Goal: Task Accomplishment & Management: Complete application form

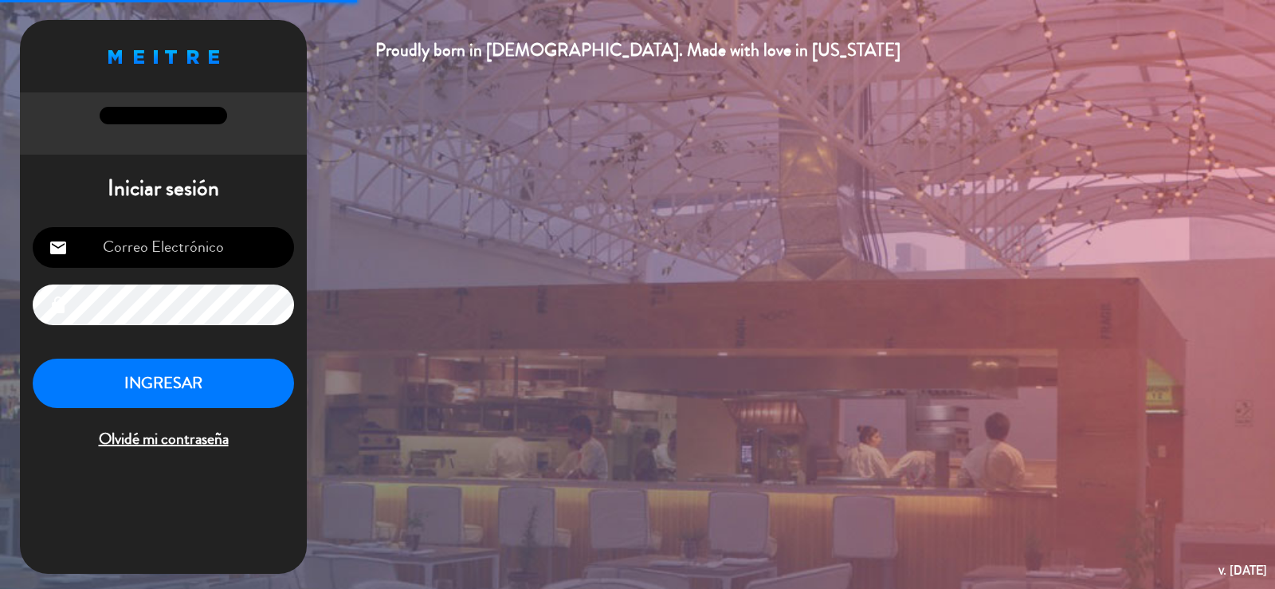
type input "[EMAIL_ADDRESS][DOMAIN_NAME]"
drag, startPoint x: 226, startPoint y: 393, endPoint x: 202, endPoint y: 406, distance: 27.5
click at [221, 394] on button "INGRESAR" at bounding box center [163, 384] width 261 height 50
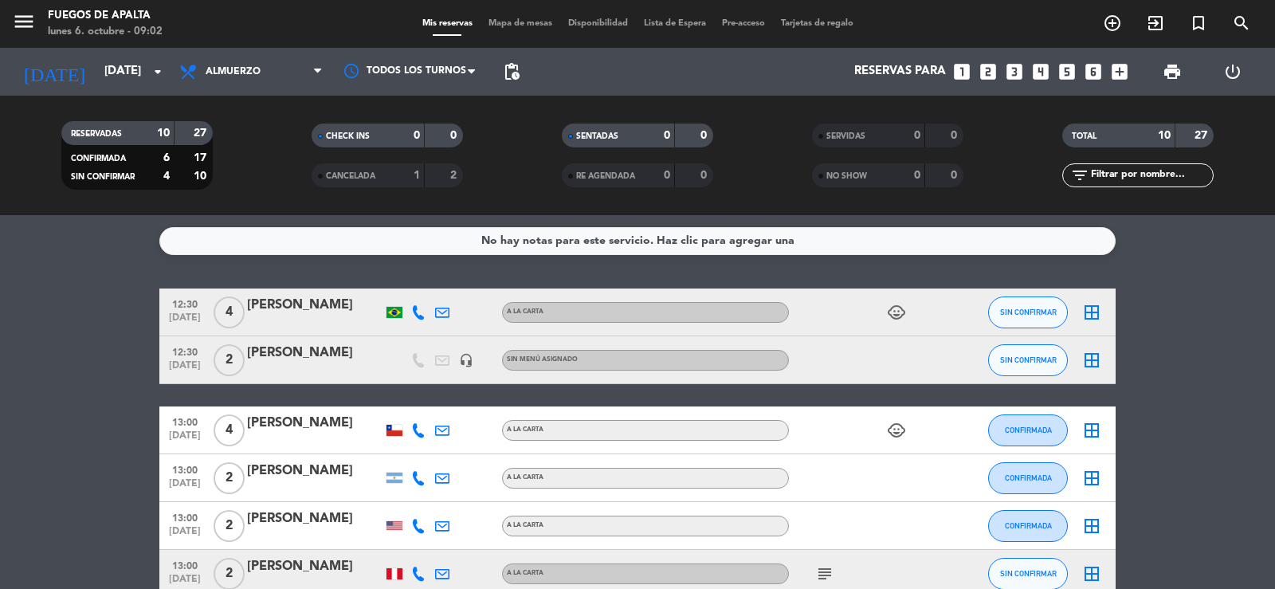
click at [988, 73] on icon "looks_two" at bounding box center [988, 71] width 21 height 21
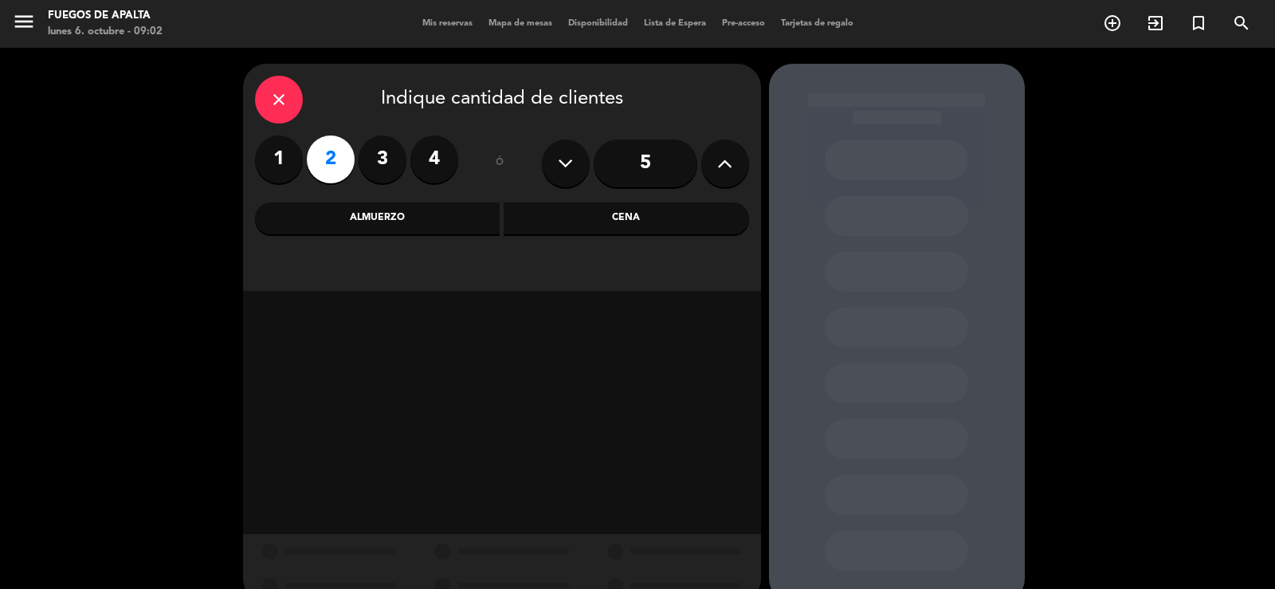
click at [422, 222] on div "Almuerzo" at bounding box center [377, 218] width 245 height 32
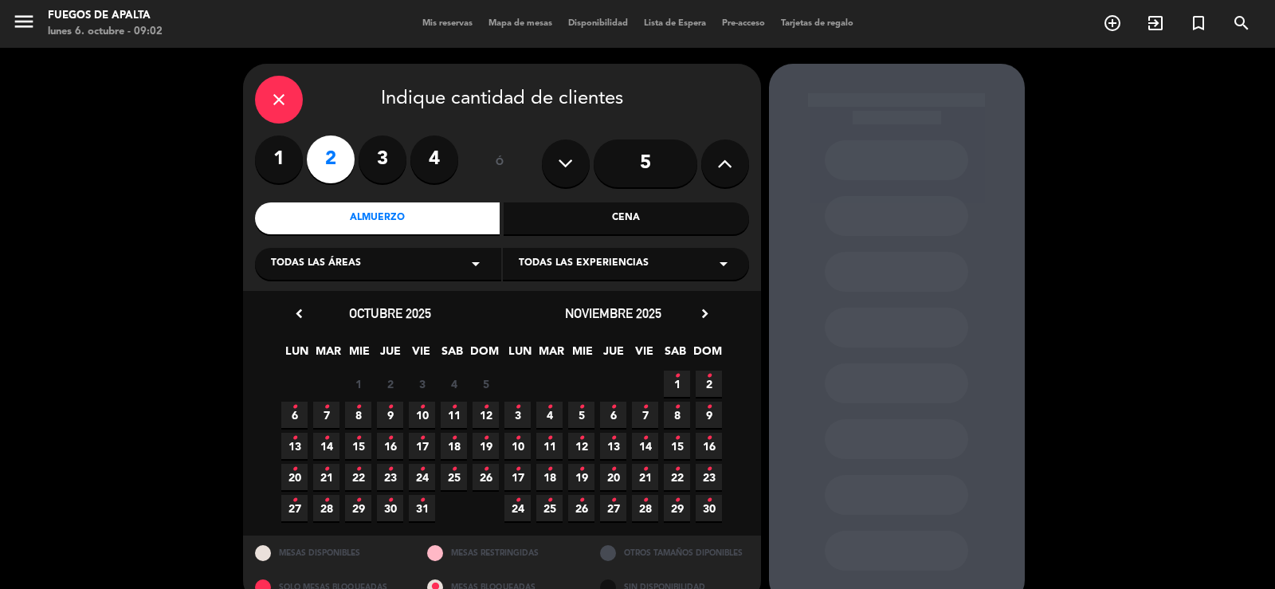
click at [708, 387] on icon "•" at bounding box center [709, 375] width 6 height 25
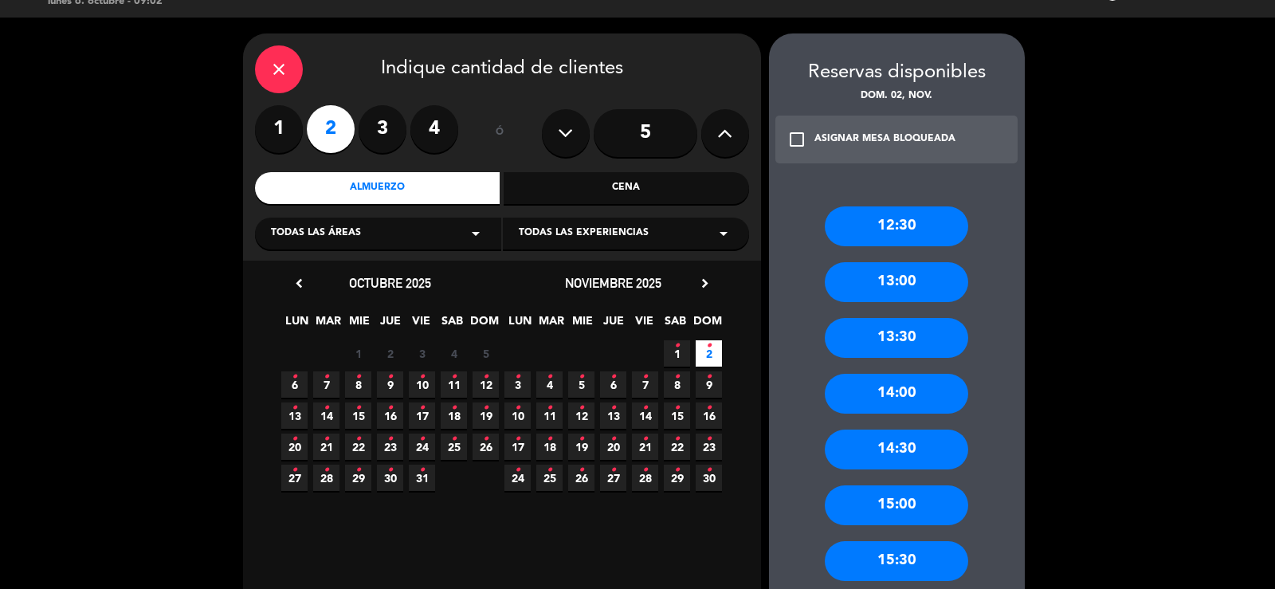
click at [926, 335] on div "13:30" at bounding box center [896, 338] width 143 height 40
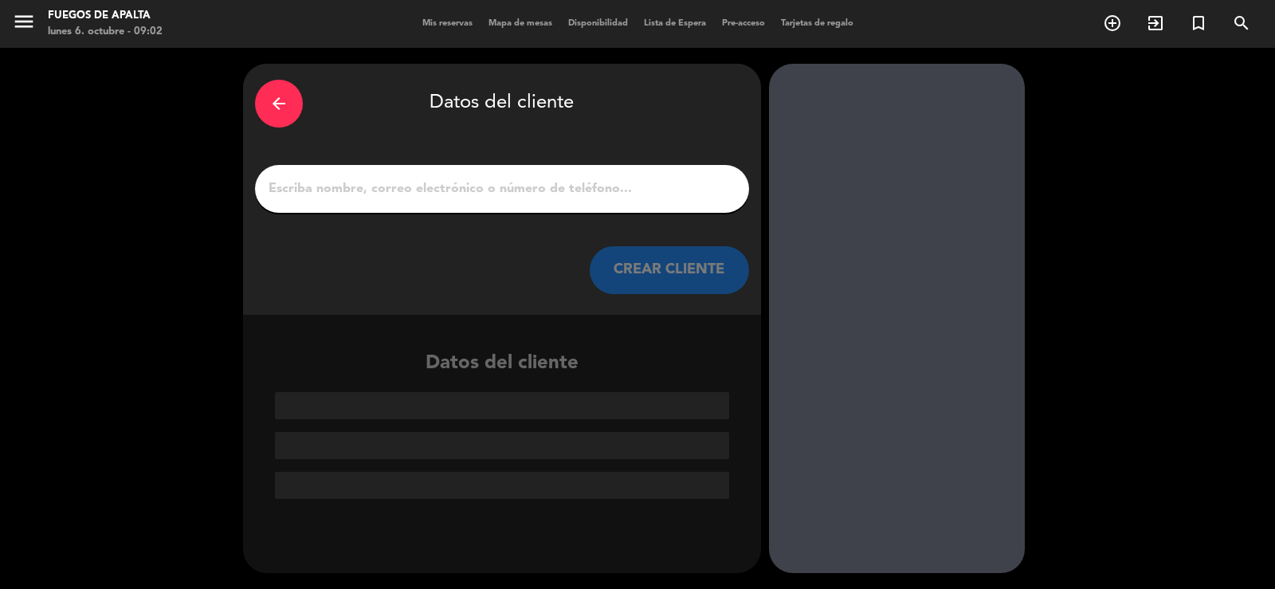
paste input "[PERSON_NAME]"
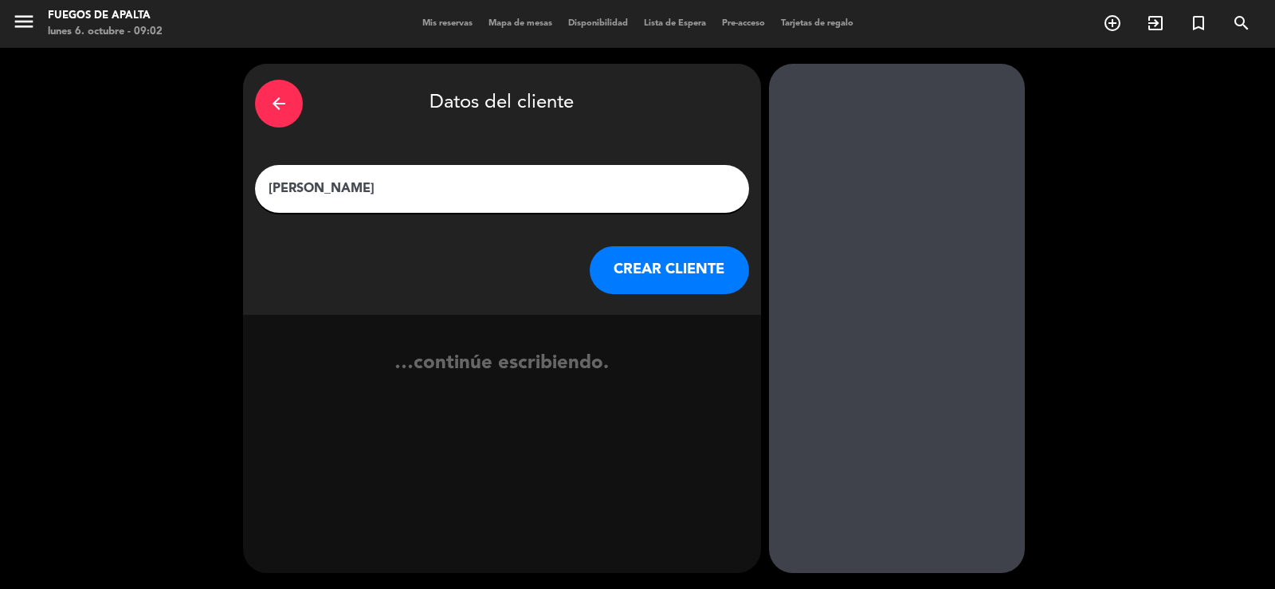
type input "[PERSON_NAME]"
click at [669, 266] on button "CREAR CLIENTE" at bounding box center [669, 270] width 159 height 48
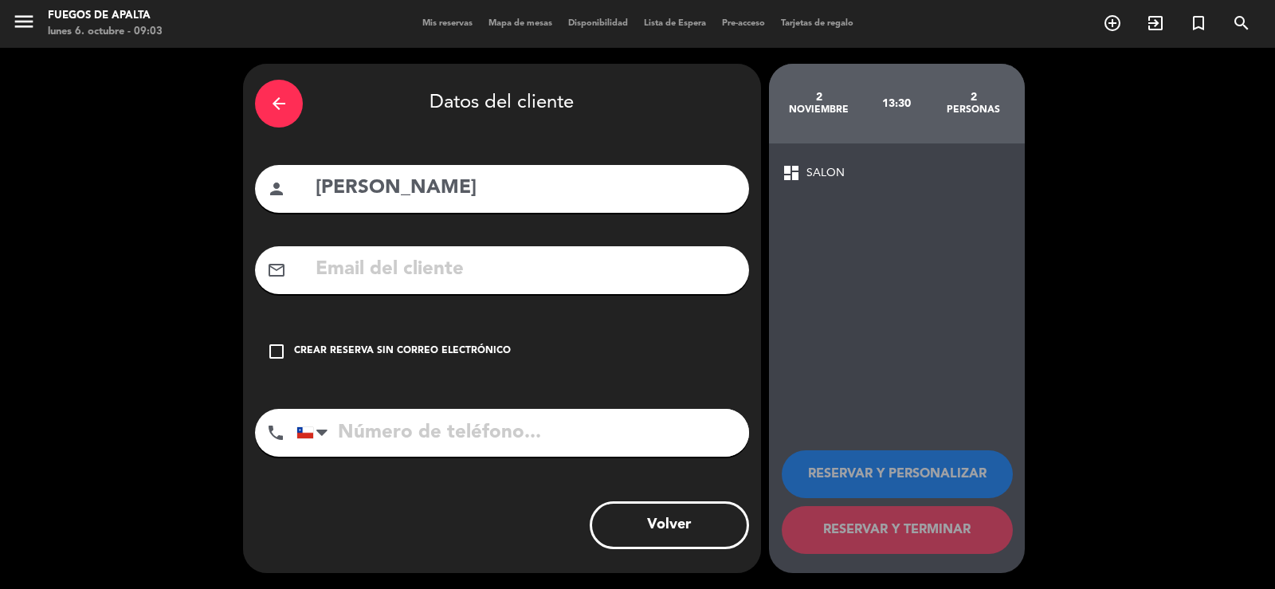
paste input "[EMAIL_ADDRESS][DOMAIN_NAME]"
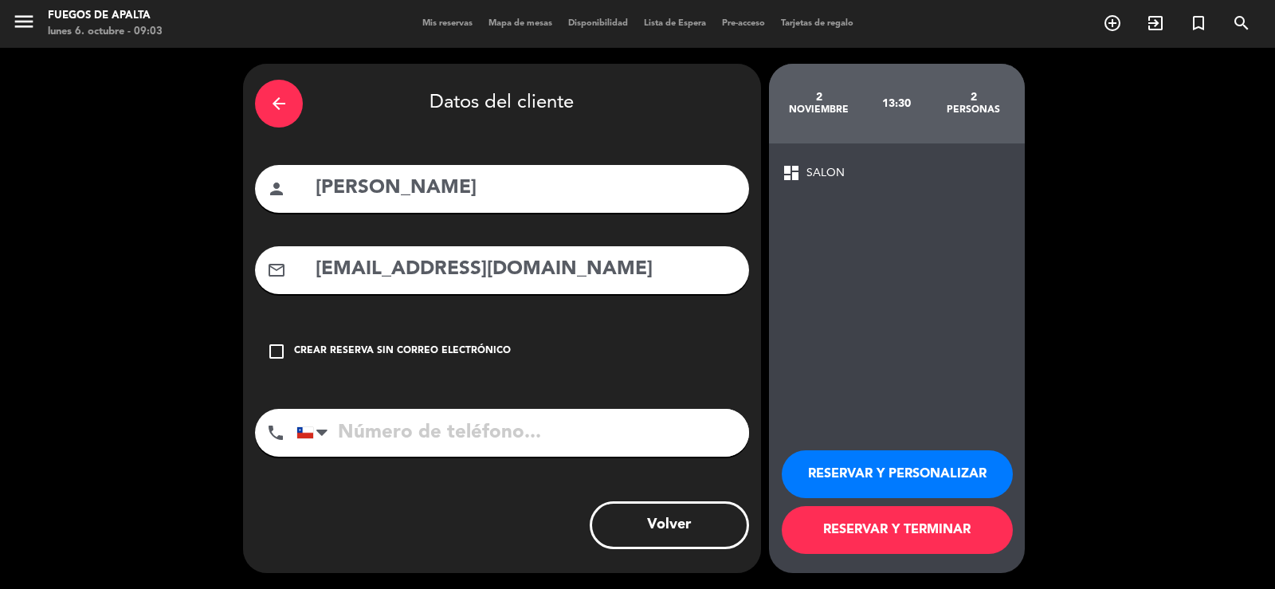
type input "[EMAIL_ADDRESS][DOMAIN_NAME]"
click at [920, 531] on button "RESERVAR Y TERMINAR" at bounding box center [897, 530] width 231 height 48
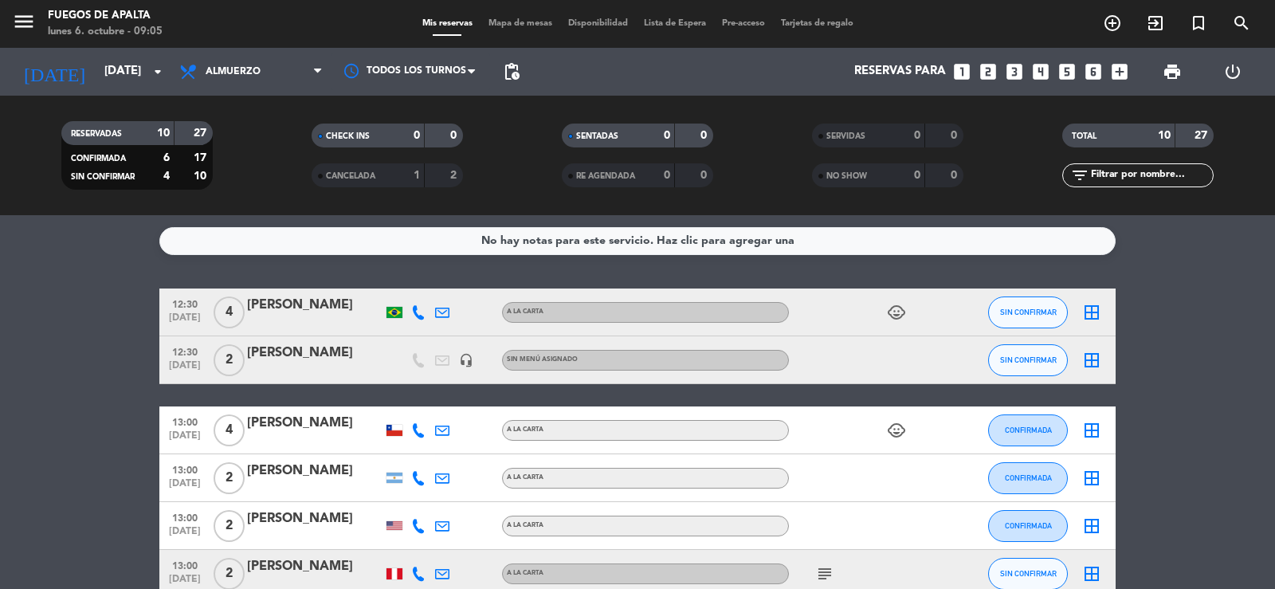
click at [986, 76] on icon "looks_two" at bounding box center [988, 71] width 21 height 21
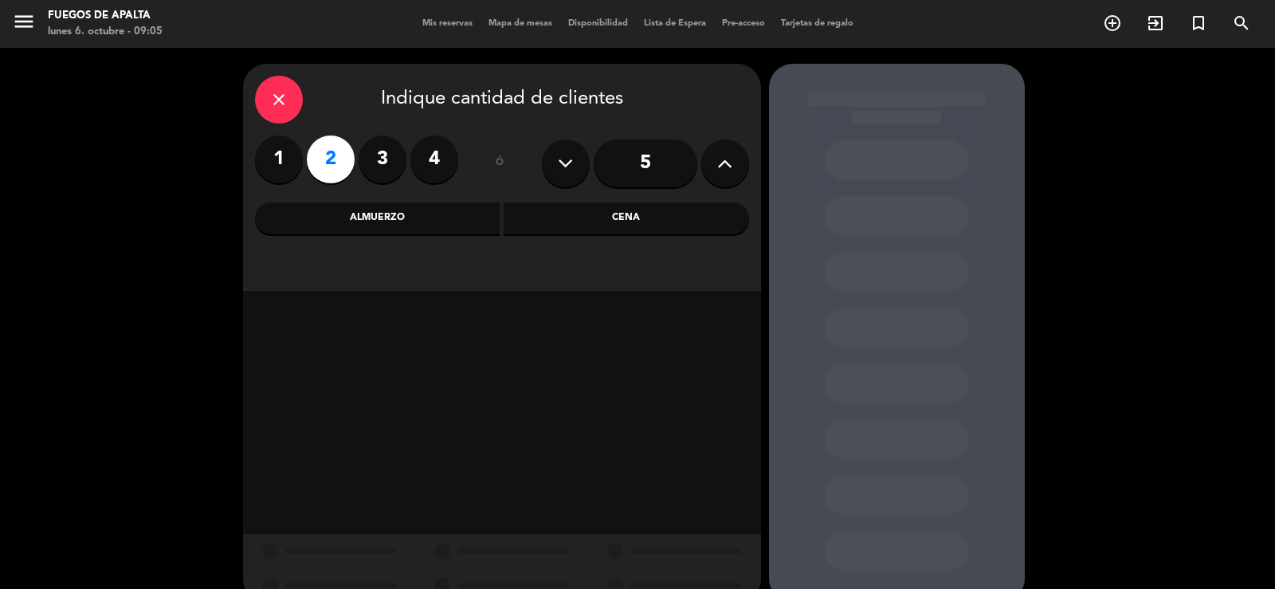
click at [362, 217] on div "Almuerzo" at bounding box center [377, 218] width 245 height 32
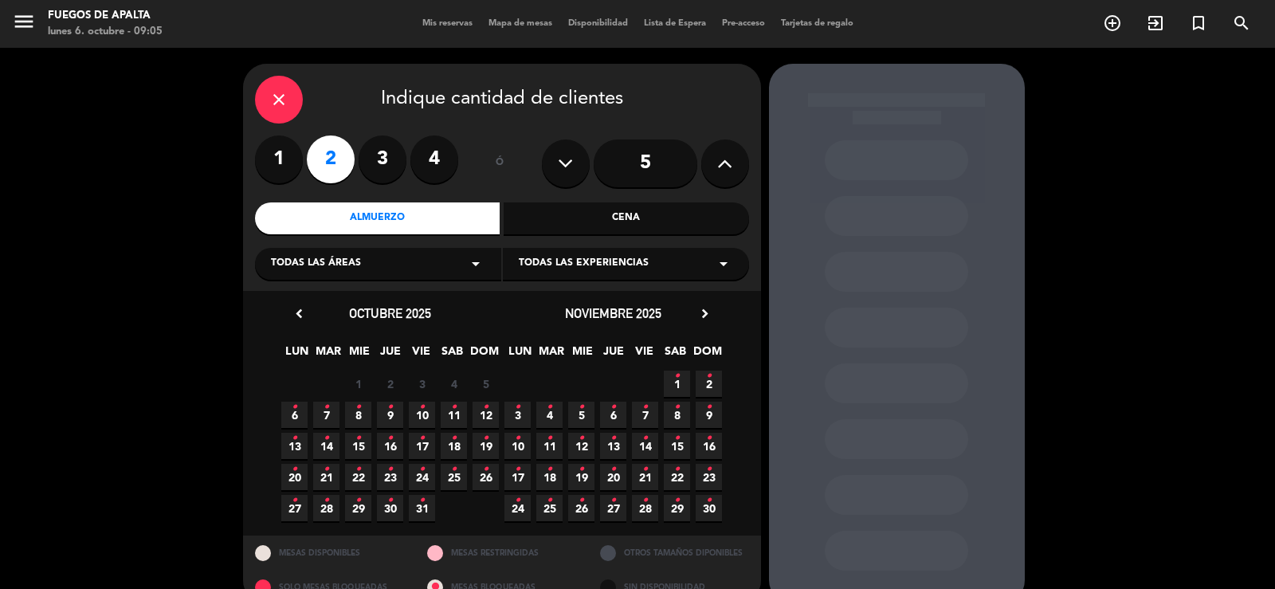
click at [581, 410] on icon "•" at bounding box center [581, 406] width 6 height 25
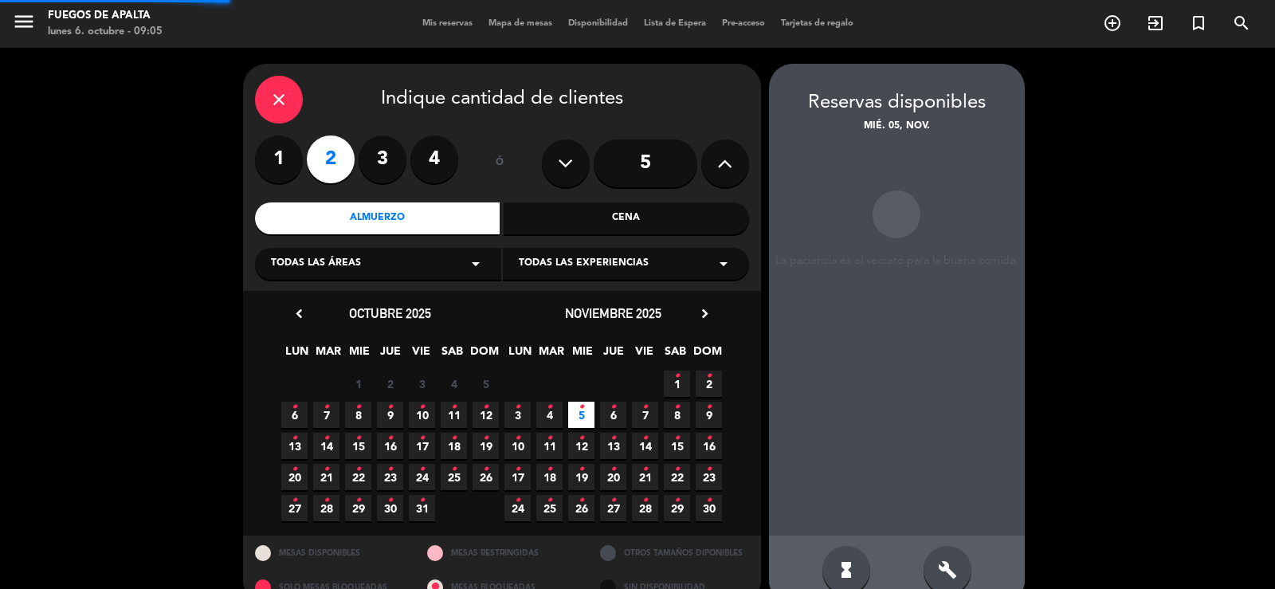
scroll to position [30, 0]
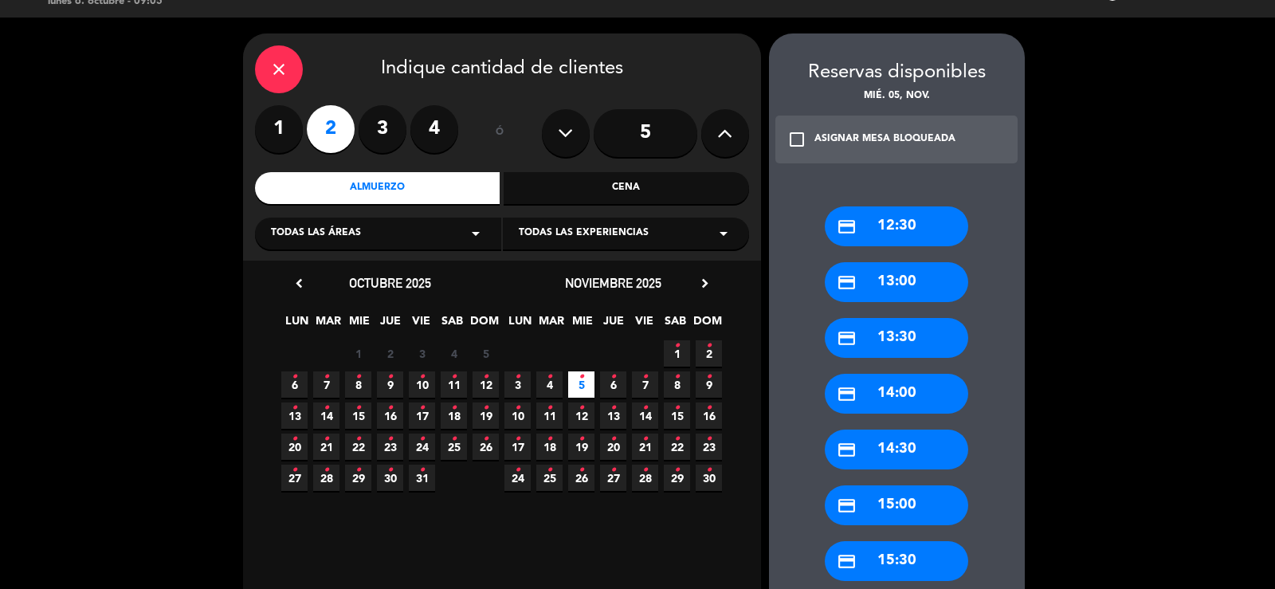
click at [932, 288] on div "credit_card 13:00" at bounding box center [896, 282] width 143 height 40
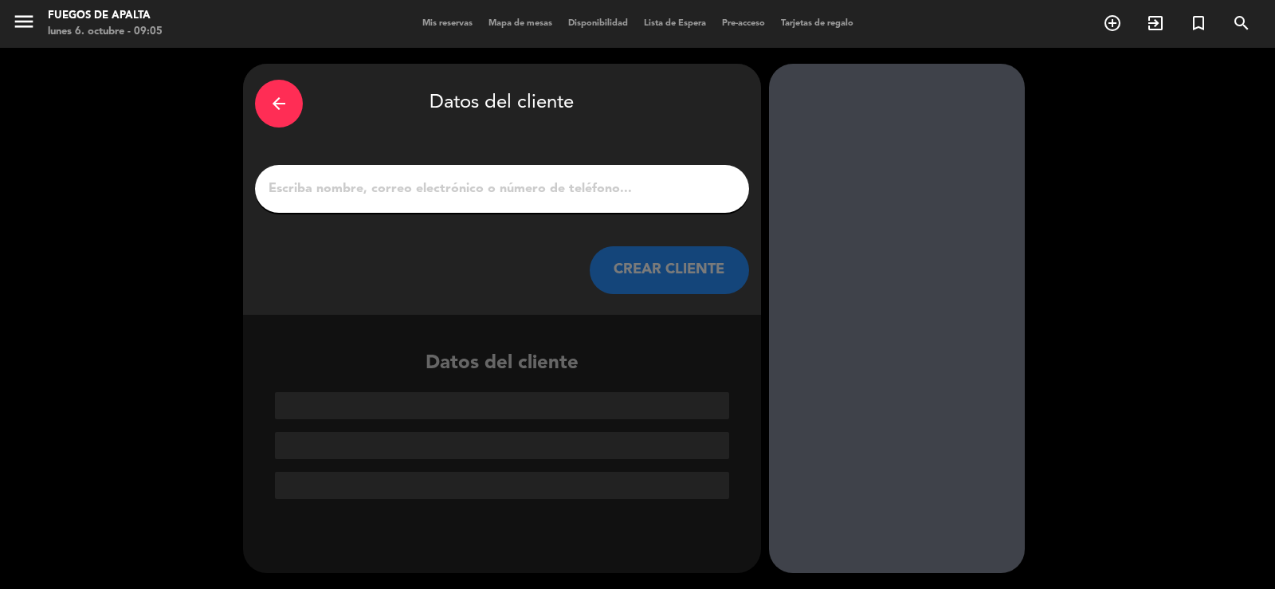
paste input "[PERSON_NAME]"
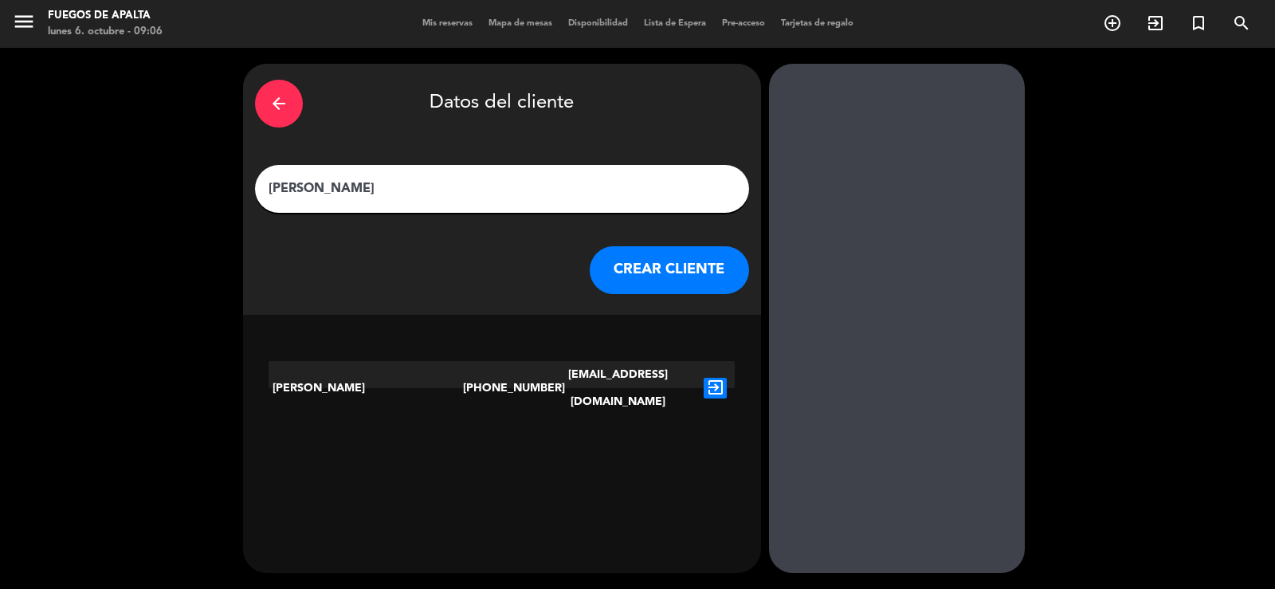
type input "[PERSON_NAME]"
click at [657, 273] on button "CREAR CLIENTE" at bounding box center [669, 270] width 159 height 48
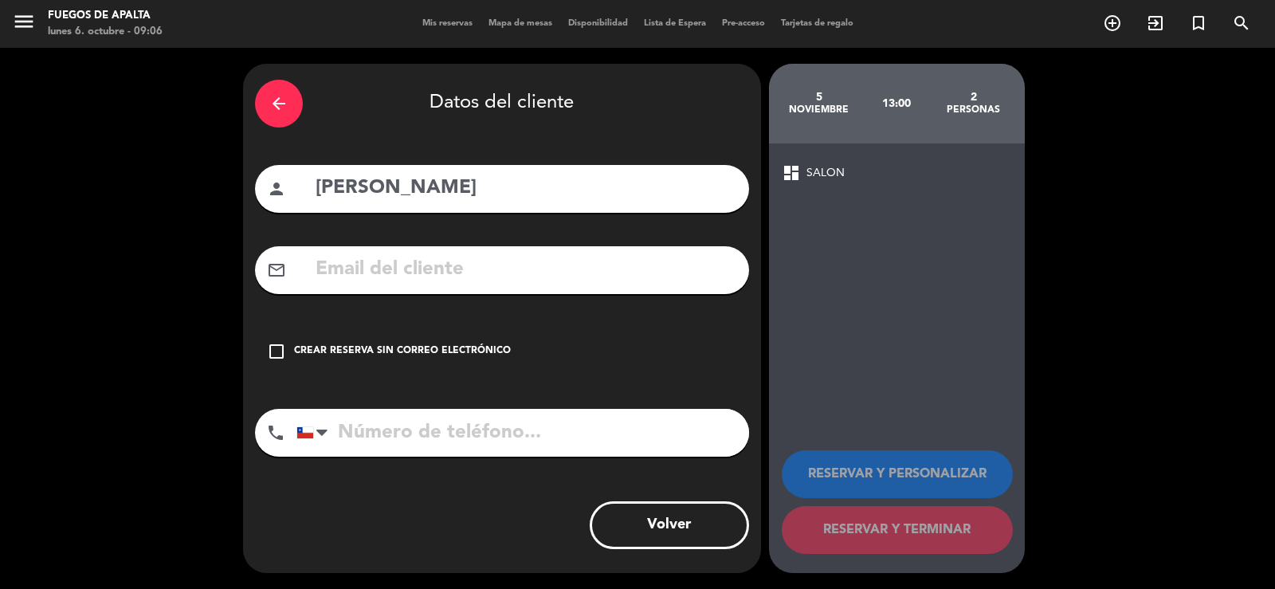
paste input "[EMAIL_ADDRESS][DOMAIN_NAME]"
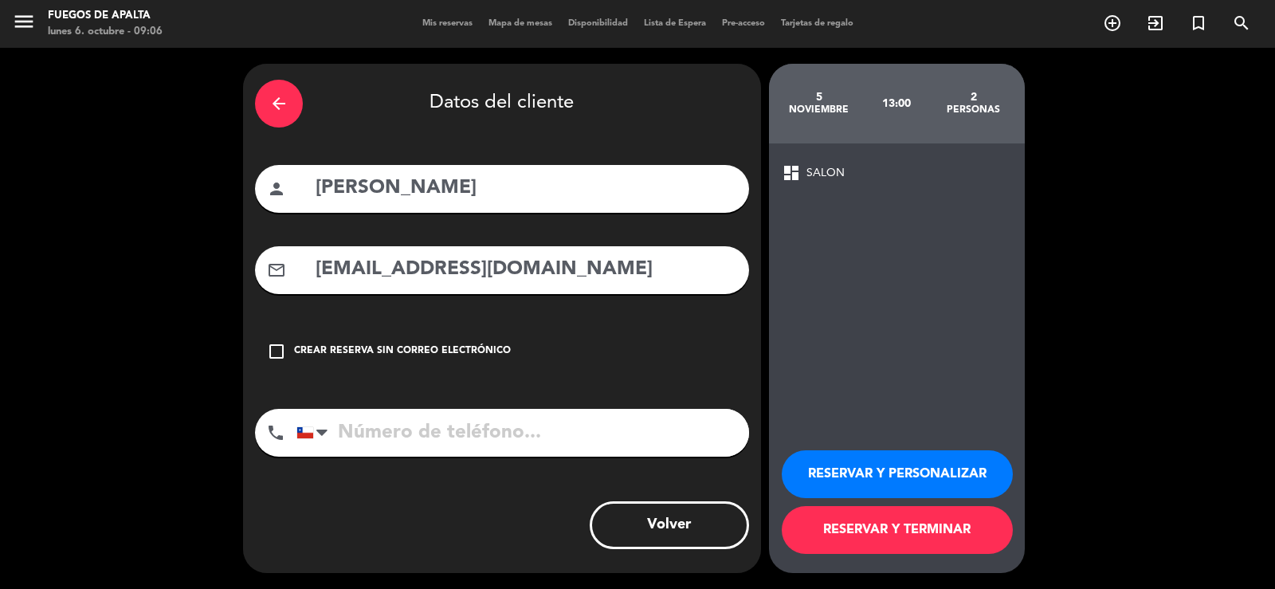
type input "[EMAIL_ADDRESS][DOMAIN_NAME]"
click at [865, 533] on button "RESERVAR Y TERMINAR" at bounding box center [897, 530] width 231 height 48
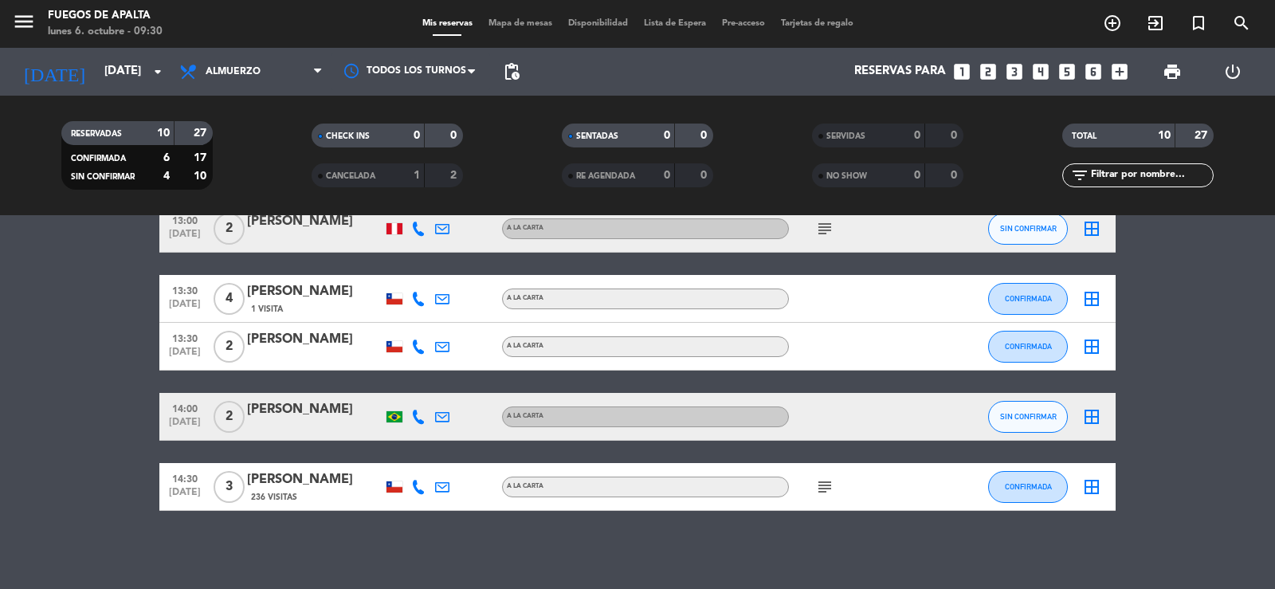
scroll to position [347, 0]
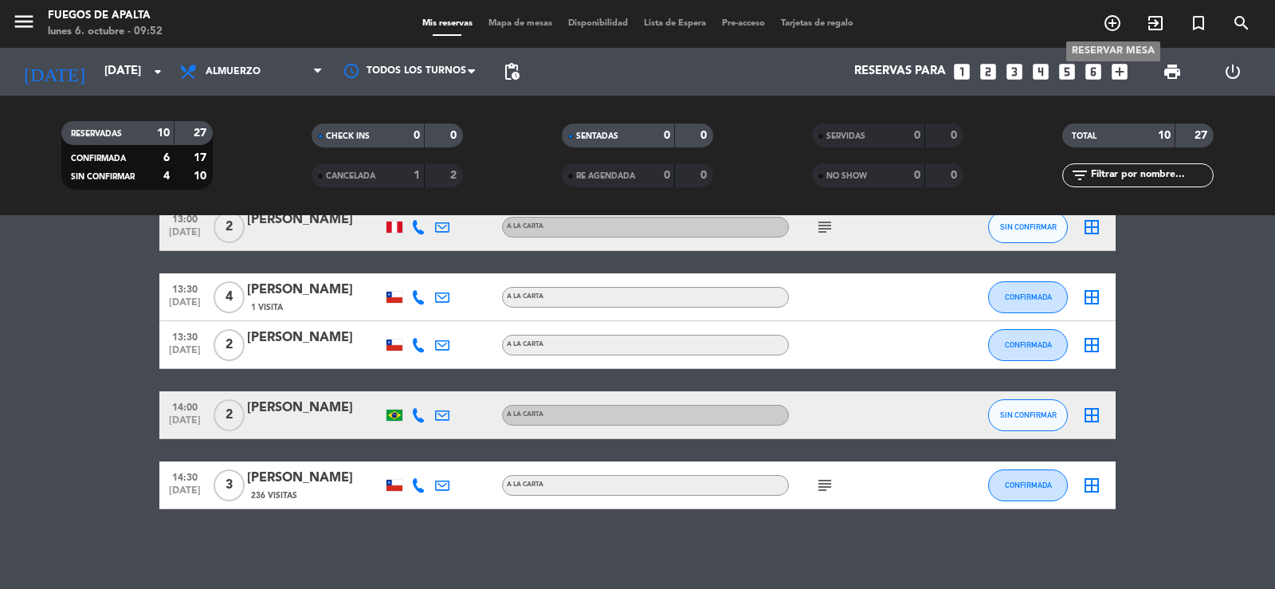
click at [1112, 26] on icon "add_circle_outline" at bounding box center [1112, 23] width 19 height 19
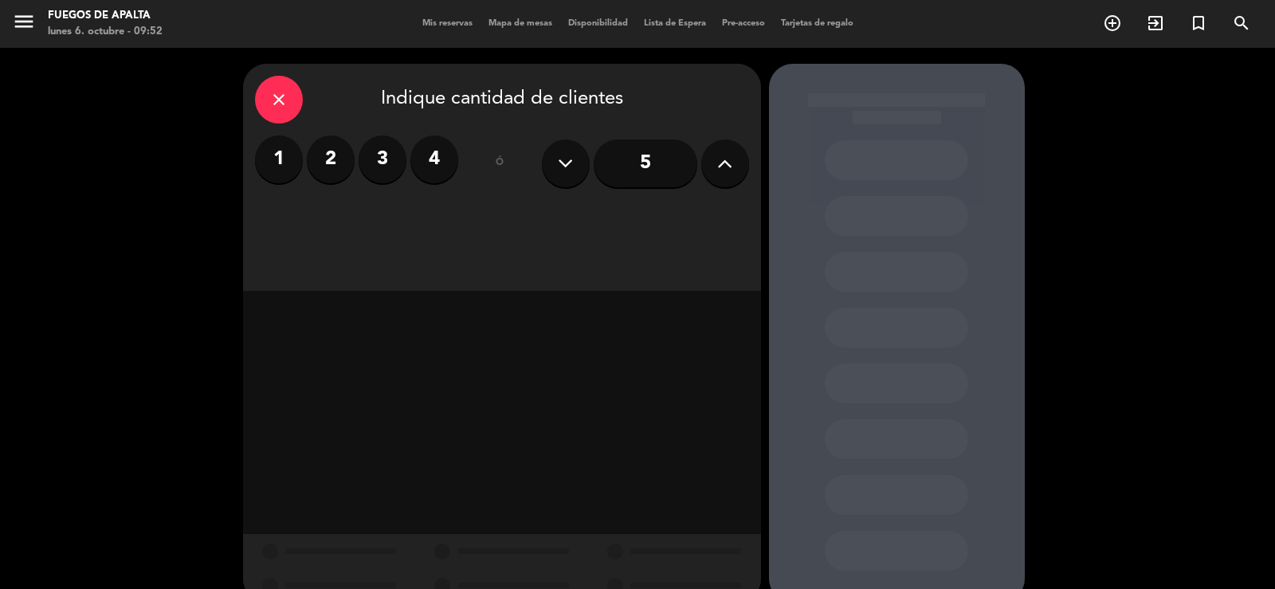
click at [712, 163] on button at bounding box center [725, 163] width 48 height 48
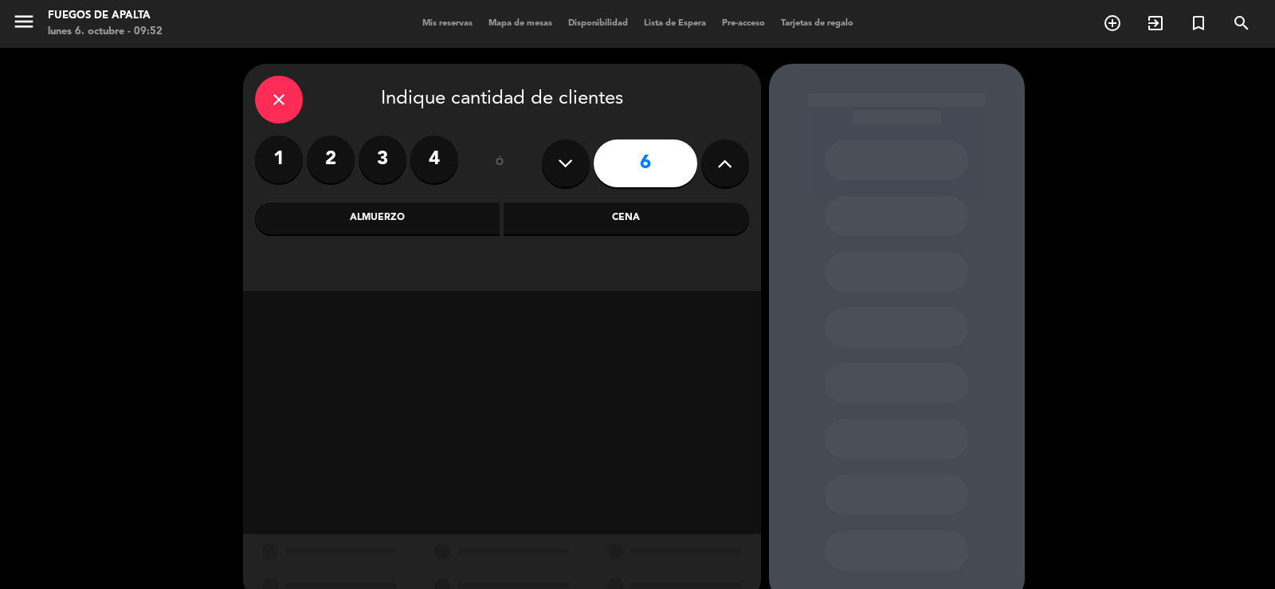
click at [712, 163] on button at bounding box center [725, 163] width 48 height 48
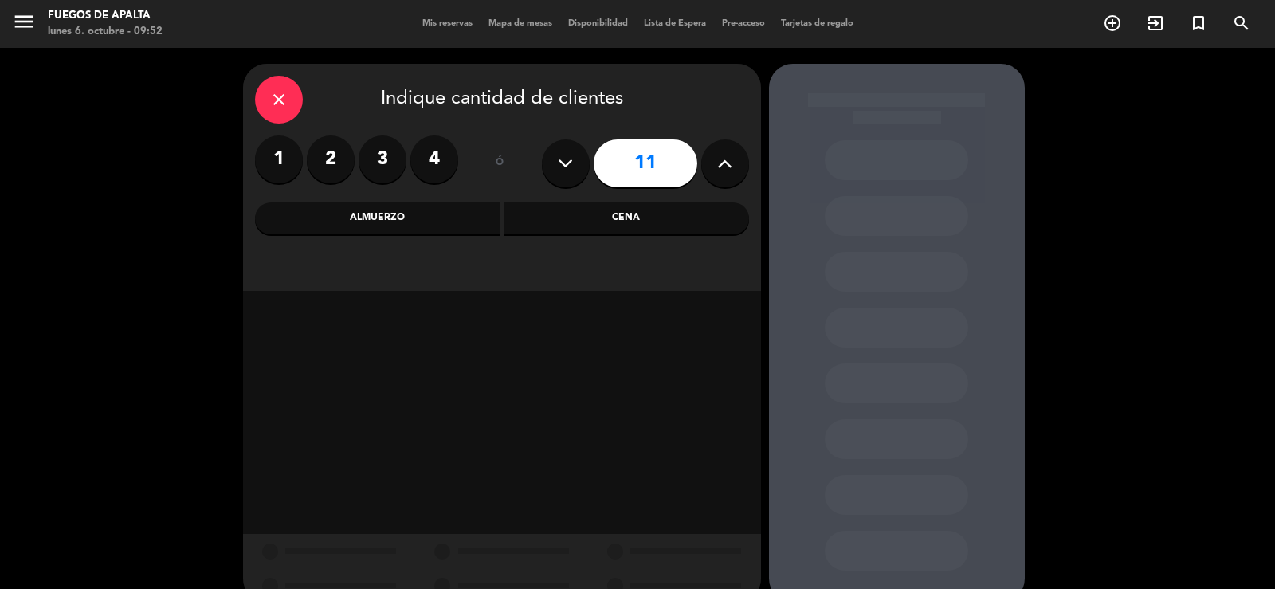
click at [712, 163] on button at bounding box center [725, 163] width 48 height 48
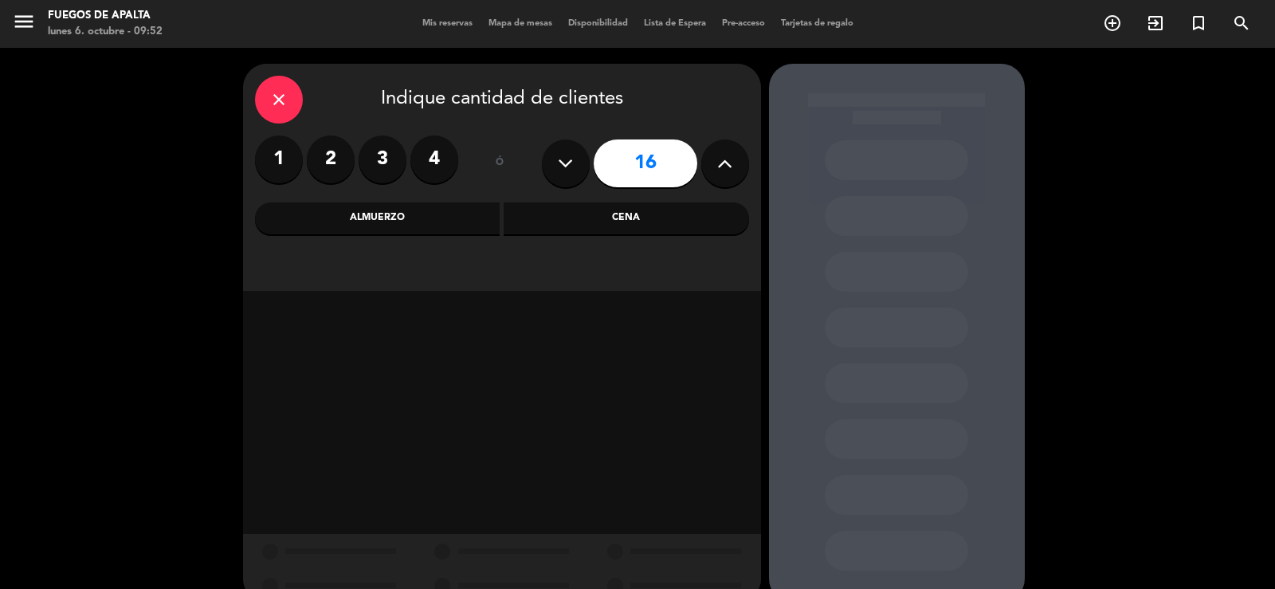
click at [712, 163] on button at bounding box center [725, 163] width 48 height 48
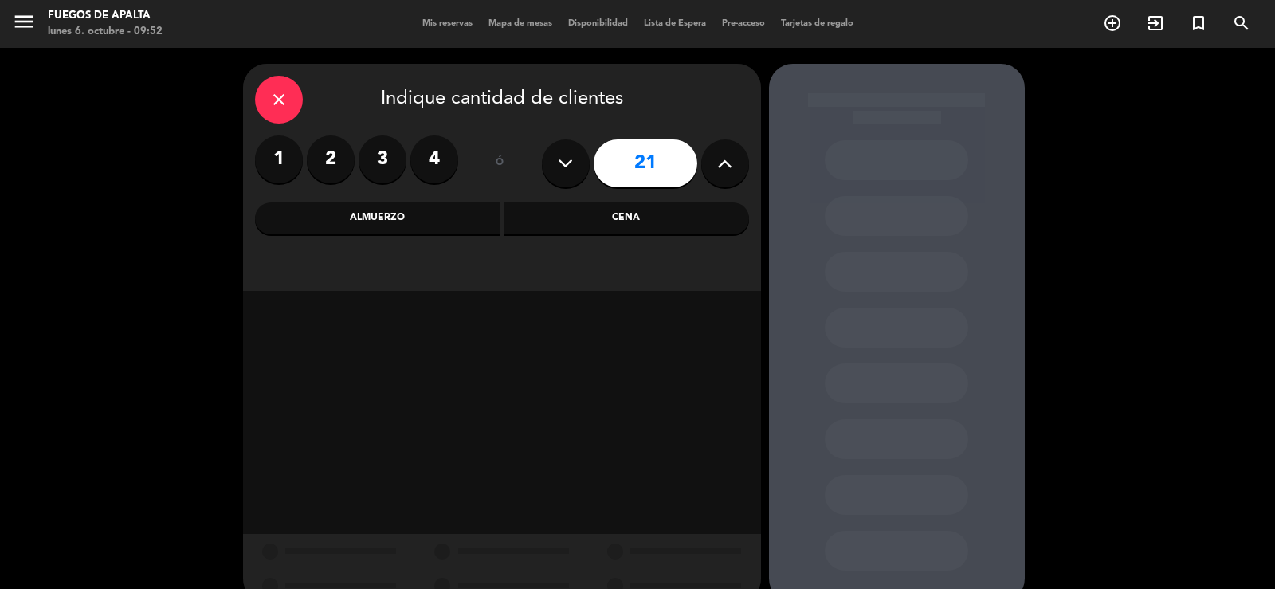
click at [712, 163] on button at bounding box center [725, 163] width 48 height 48
type input "23"
click at [712, 163] on button at bounding box center [725, 163] width 48 height 48
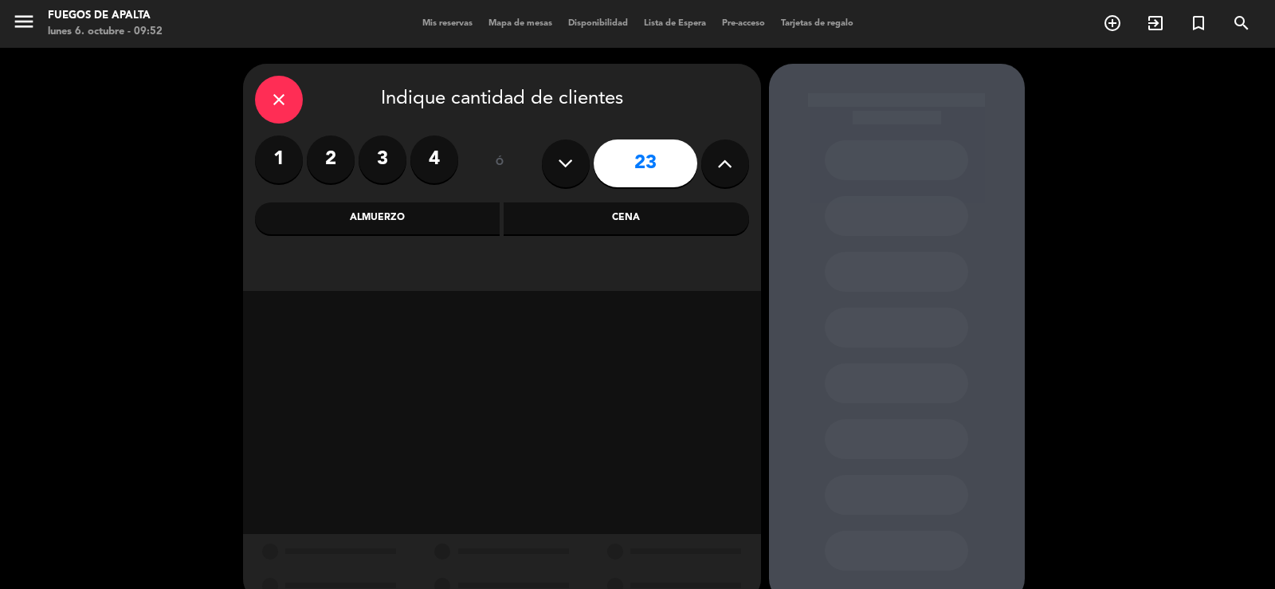
click at [712, 163] on button at bounding box center [725, 163] width 48 height 48
click at [717, 159] on icon at bounding box center [724, 163] width 15 height 24
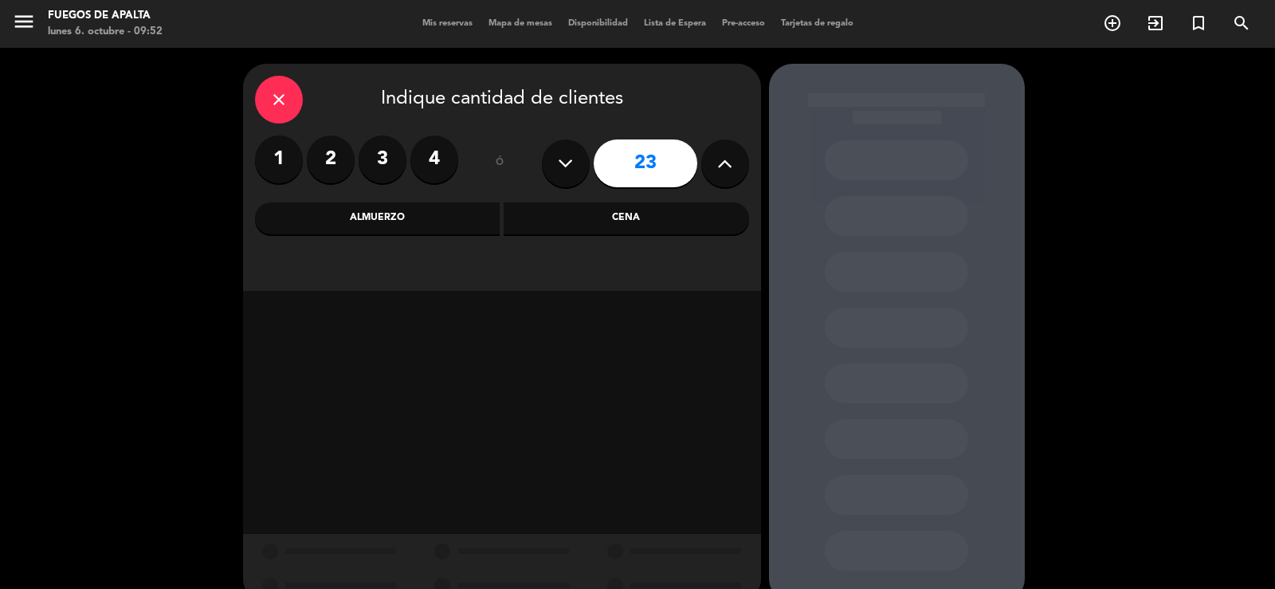
click at [717, 159] on icon at bounding box center [724, 163] width 15 height 24
click at [720, 159] on icon at bounding box center [724, 163] width 15 height 24
click at [724, 158] on icon at bounding box center [724, 163] width 15 height 24
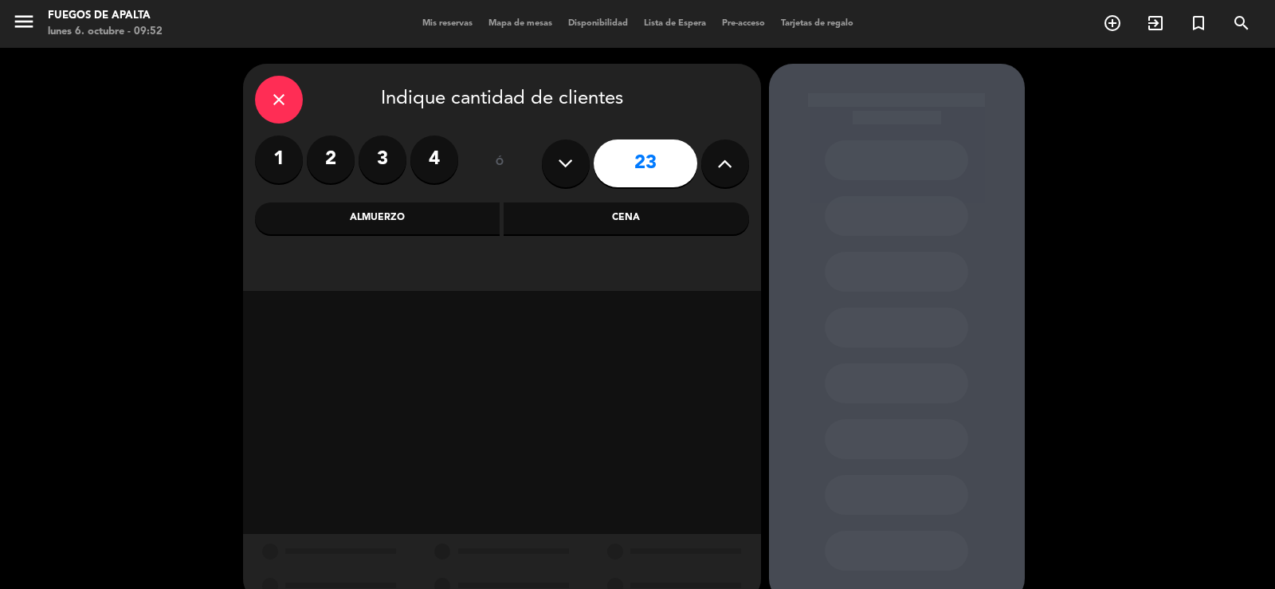
click at [270, 90] on icon "close" at bounding box center [278, 99] width 19 height 19
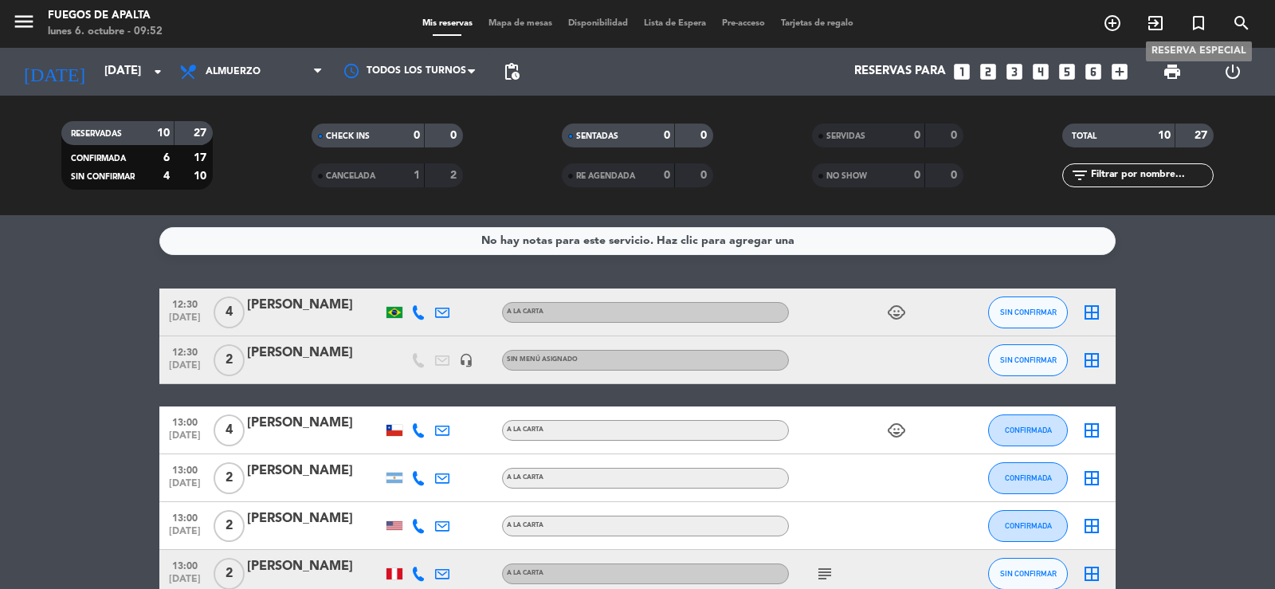
click at [1199, 22] on icon "turned_in_not" at bounding box center [1198, 23] width 19 height 19
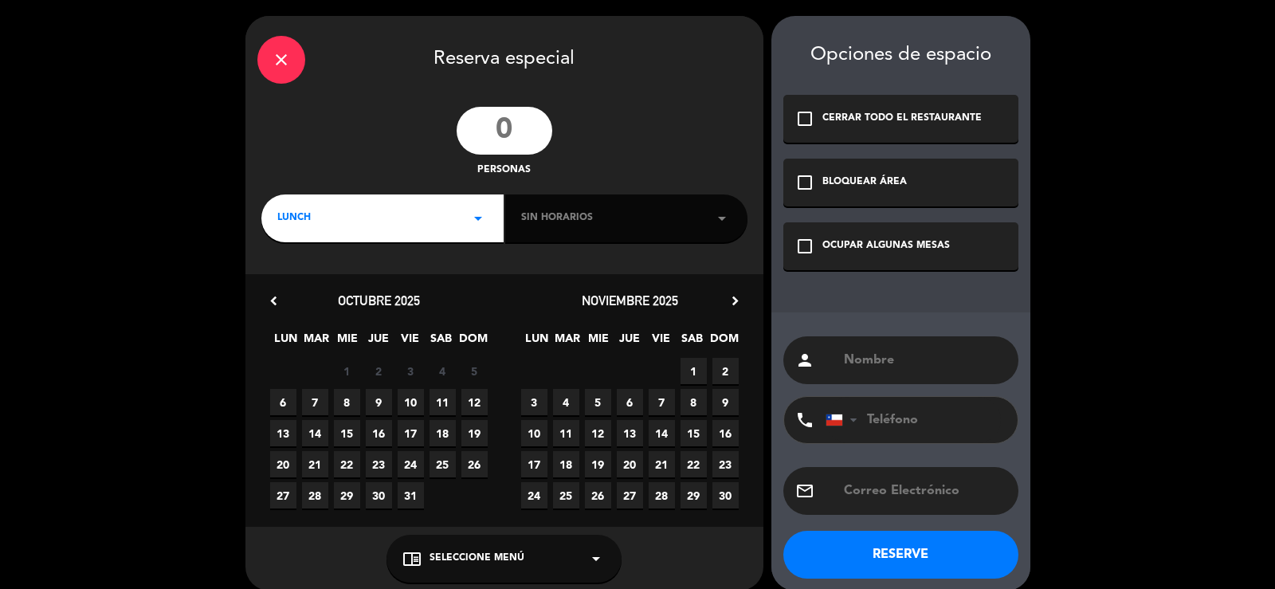
click at [539, 126] on input "number" at bounding box center [505, 131] width 96 height 48
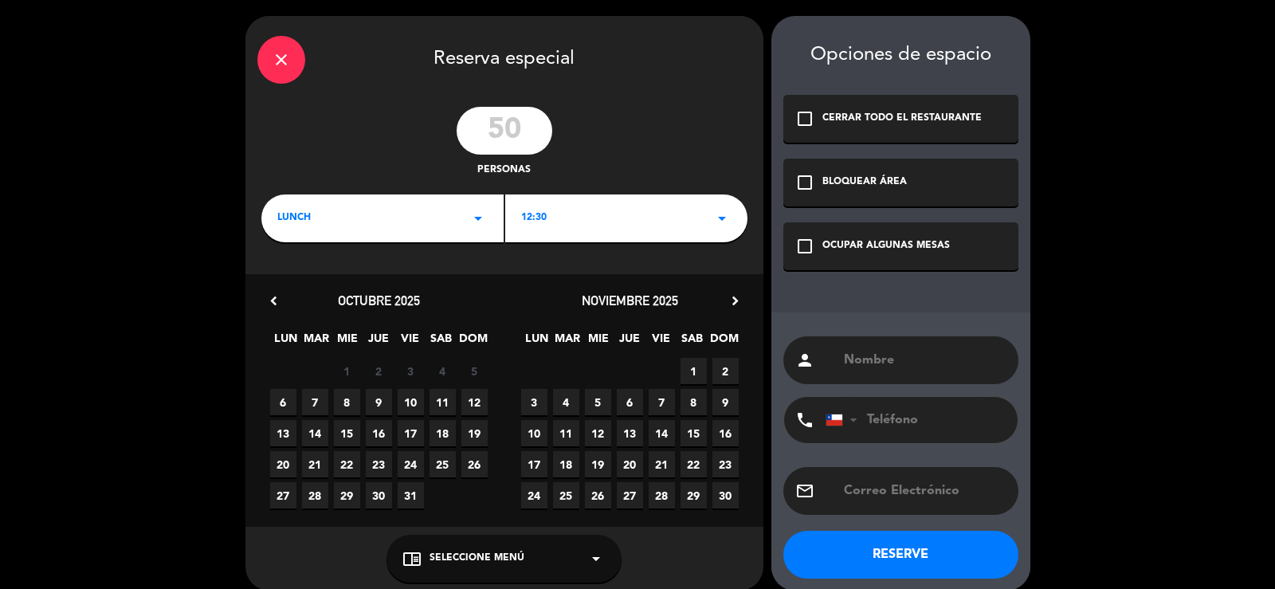
type input "50"
click at [469, 218] on icon "arrow_drop_down" at bounding box center [478, 218] width 19 height 19
click at [296, 284] on div "Cena" at bounding box center [382, 285] width 210 height 16
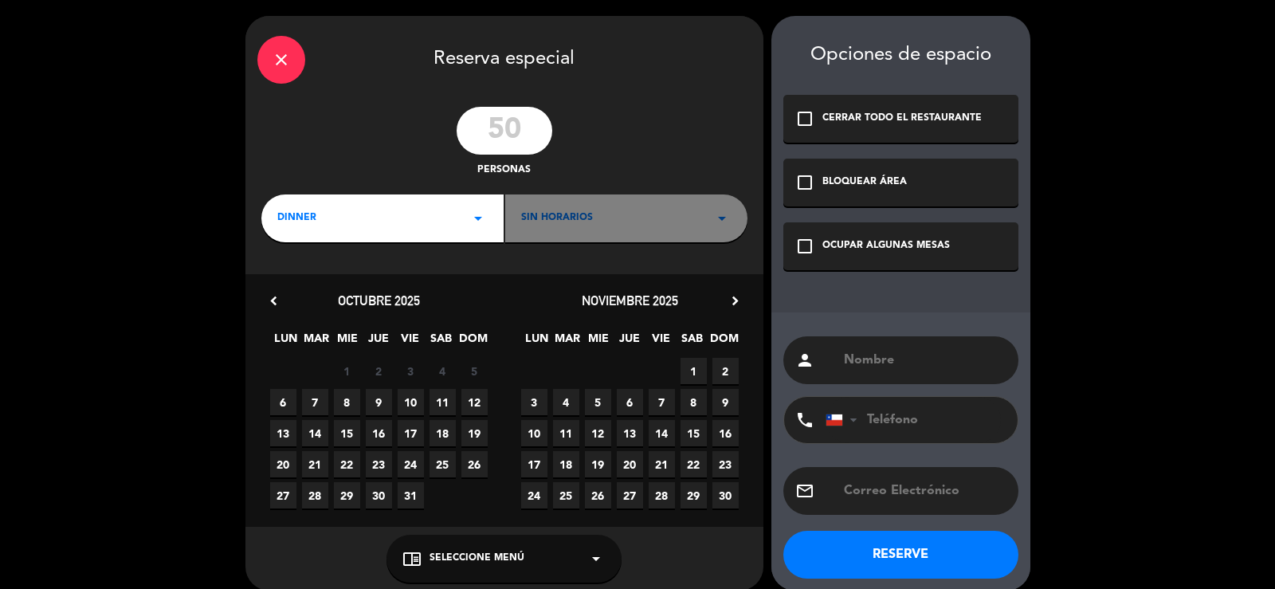
click at [732, 300] on icon "chevron_right" at bounding box center [735, 300] width 17 height 17
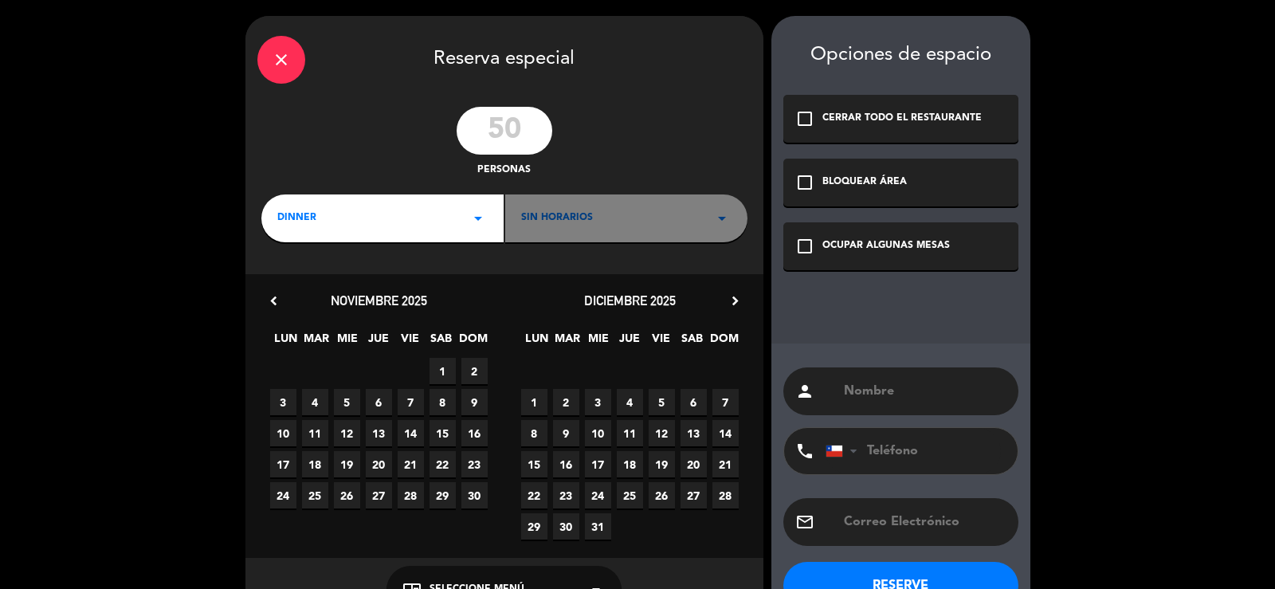
click at [732, 300] on icon "chevron_right" at bounding box center [735, 300] width 17 height 17
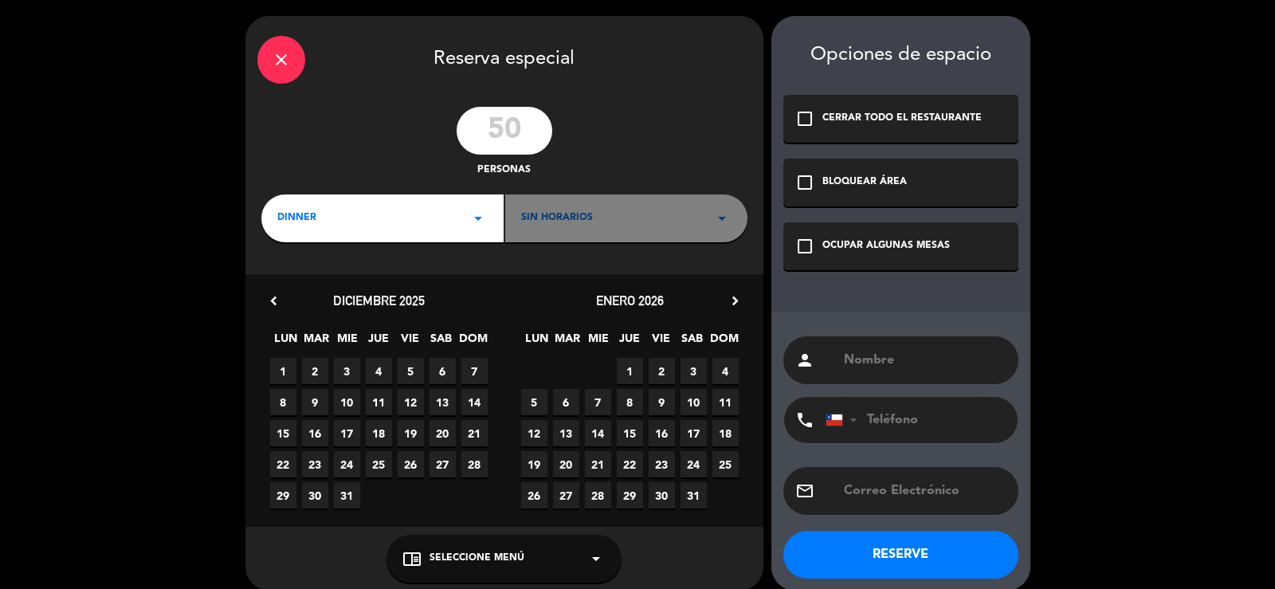
click at [528, 424] on span "12" at bounding box center [534, 433] width 26 height 26
click at [802, 115] on icon "check_box_outline_blank" at bounding box center [804, 118] width 19 height 19
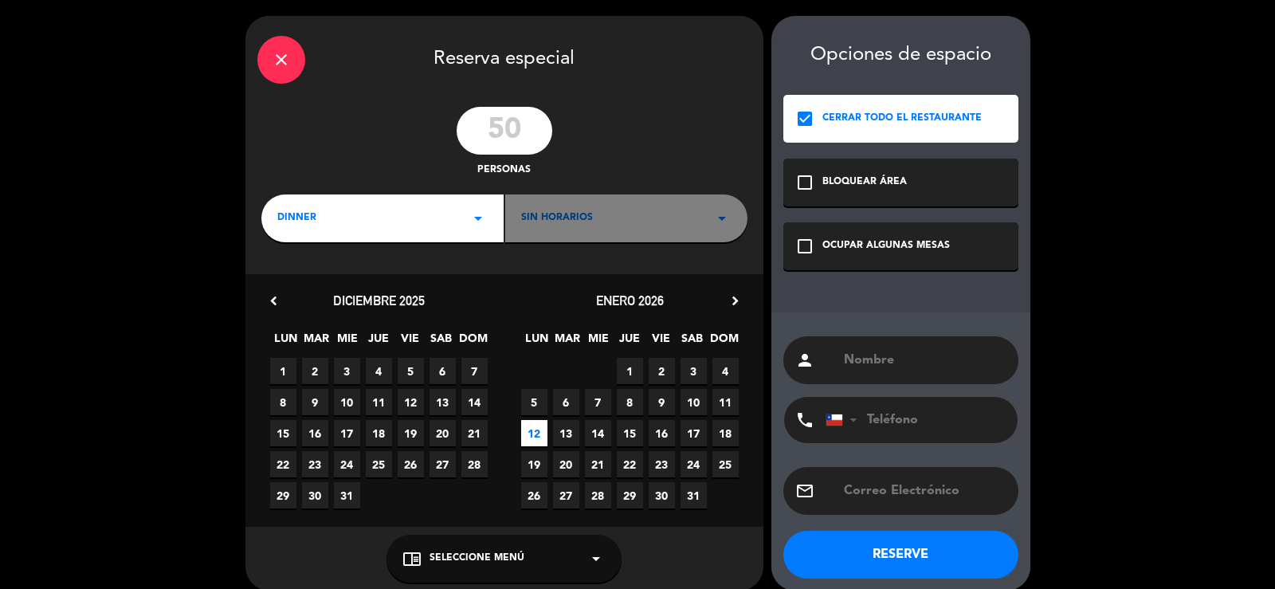
paste input "[PERSON_NAME][EMAIL_ADDRESS][DOMAIN_NAME]"
type input "[PERSON_NAME][EMAIL_ADDRESS][DOMAIN_NAME]"
click at [896, 361] on input "text" at bounding box center [924, 360] width 164 height 22
type input "[PERSON_NAME]"
click at [904, 545] on button "RESERVE" at bounding box center [900, 555] width 235 height 48
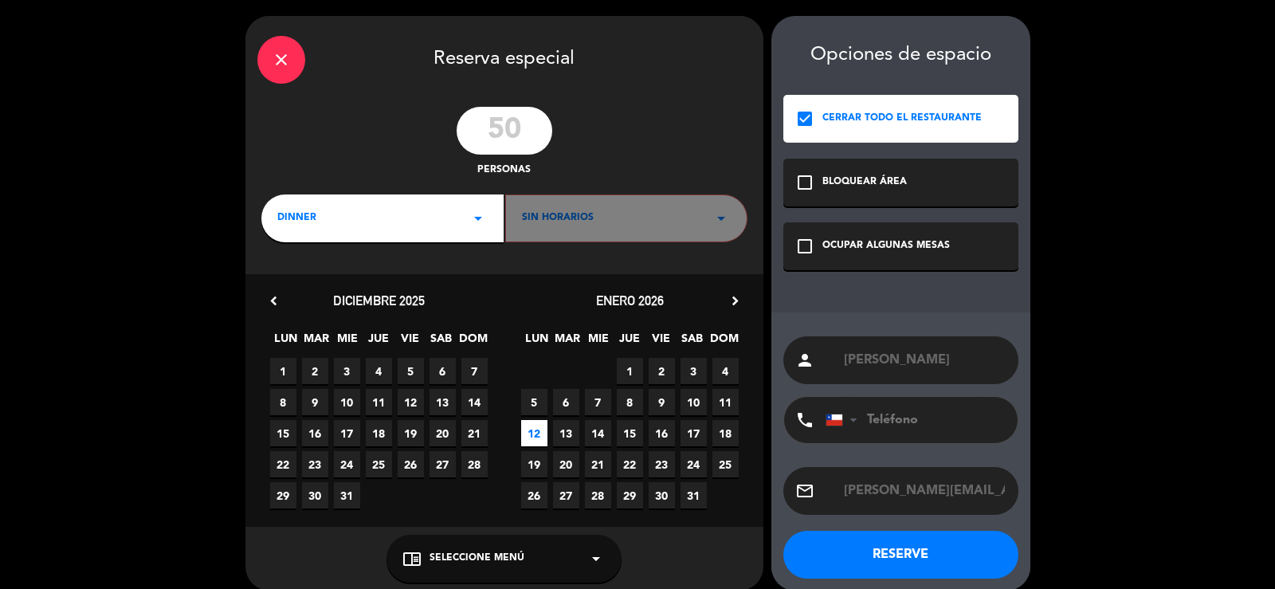
click at [887, 554] on button "RESERVE" at bounding box center [900, 555] width 235 height 48
click at [892, 540] on button "RESERVE" at bounding box center [900, 555] width 235 height 48
click at [802, 243] on icon "check_box_outline_blank" at bounding box center [804, 246] width 19 height 19
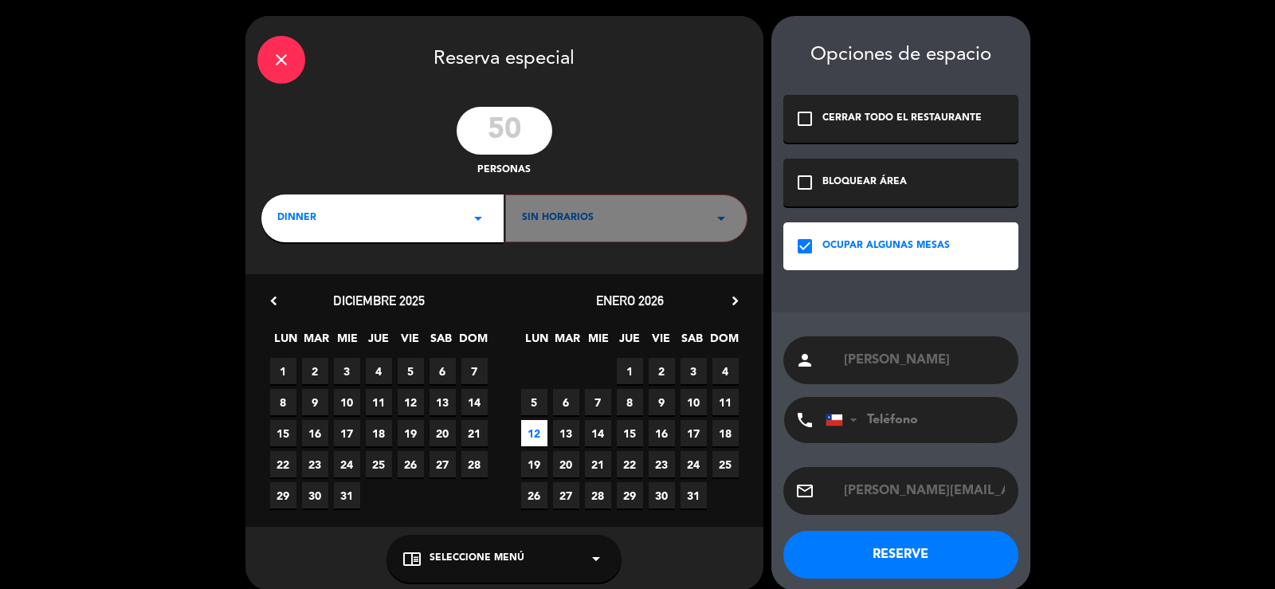
click at [873, 547] on button "RESERVE" at bounding box center [900, 555] width 235 height 48
click at [861, 545] on button "RESERVE" at bounding box center [900, 555] width 235 height 48
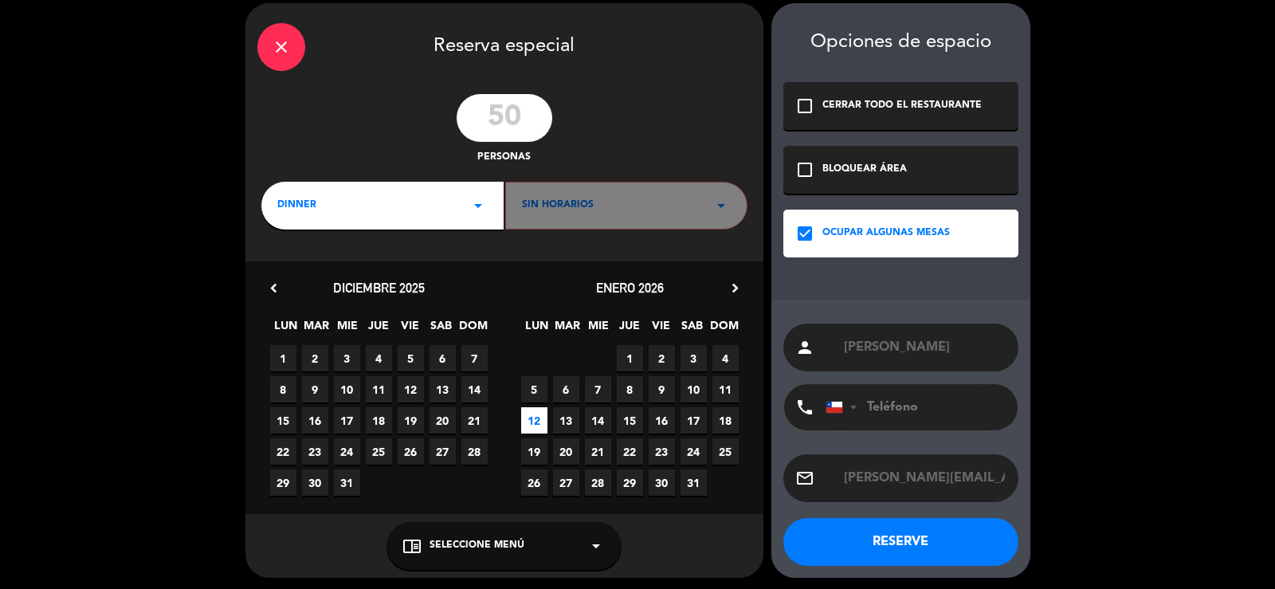
scroll to position [17, 0]
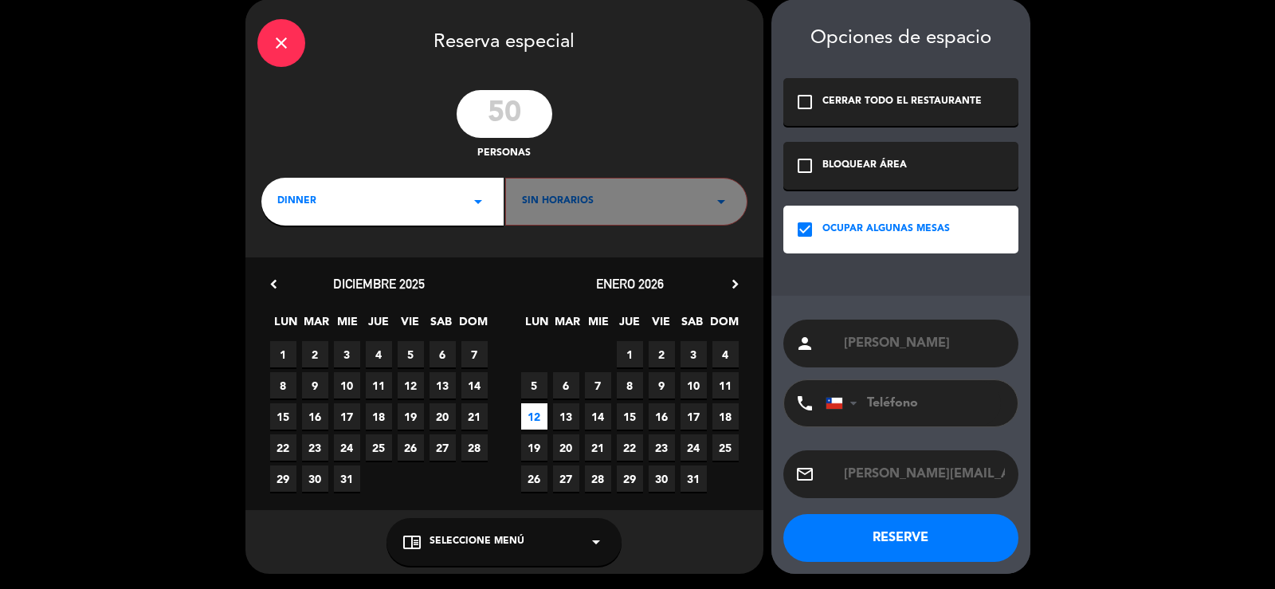
click at [596, 543] on icon "arrow_drop_down" at bounding box center [595, 541] width 19 height 19
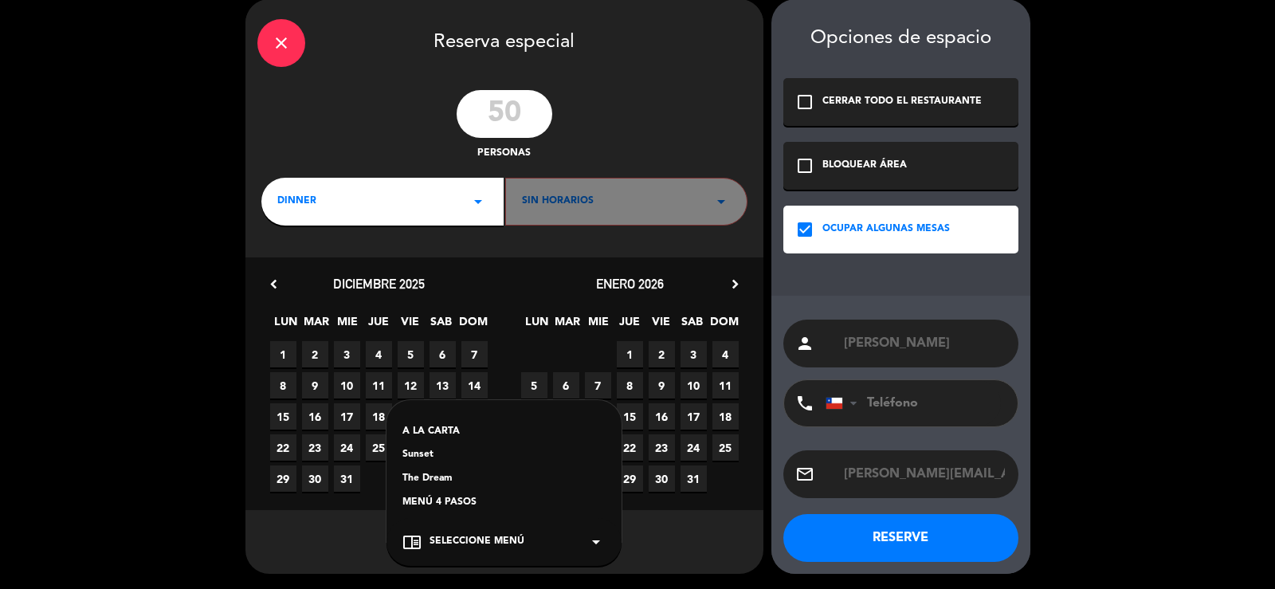
click at [182, 429] on div "close Reserva especial 50 personas dinner arrow_drop_down Sin horarios arrow_dr…" at bounding box center [637, 286] width 1275 height 606
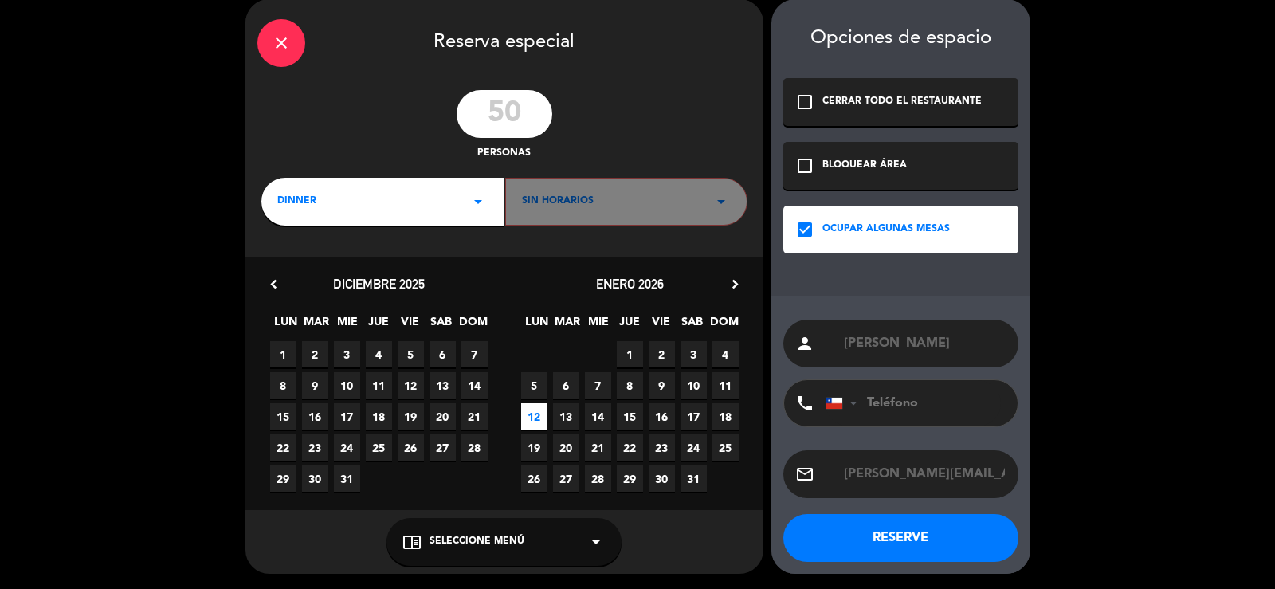
click at [595, 535] on icon "arrow_drop_down" at bounding box center [595, 541] width 19 height 19
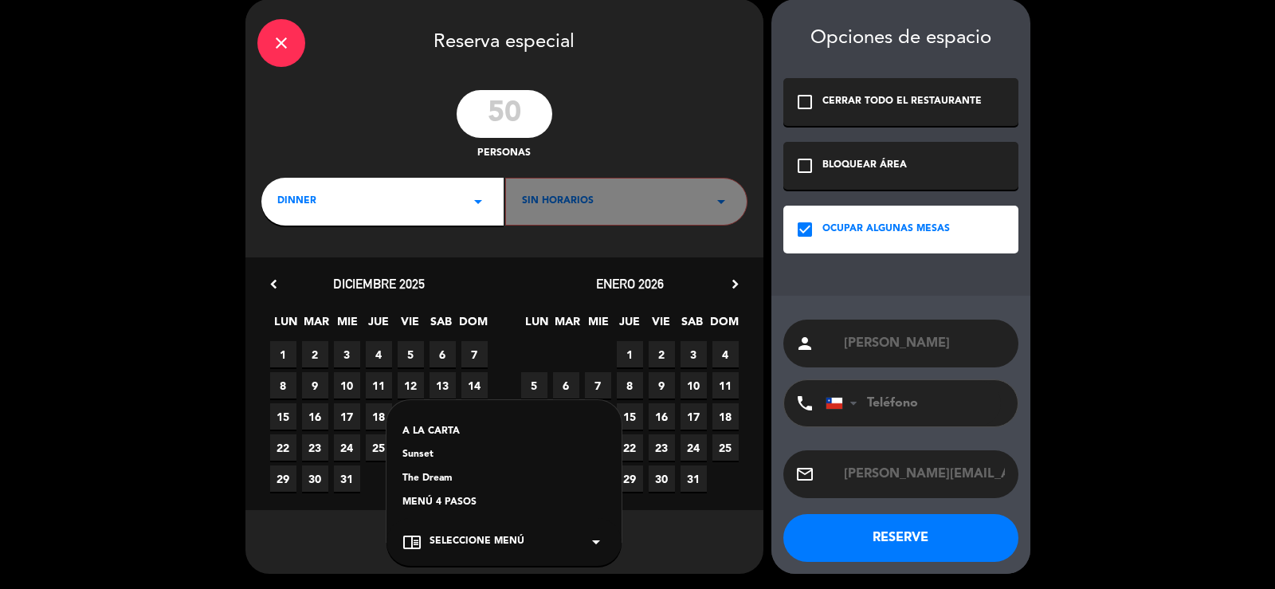
click at [461, 429] on div "A LA CARTA" at bounding box center [503, 432] width 203 height 16
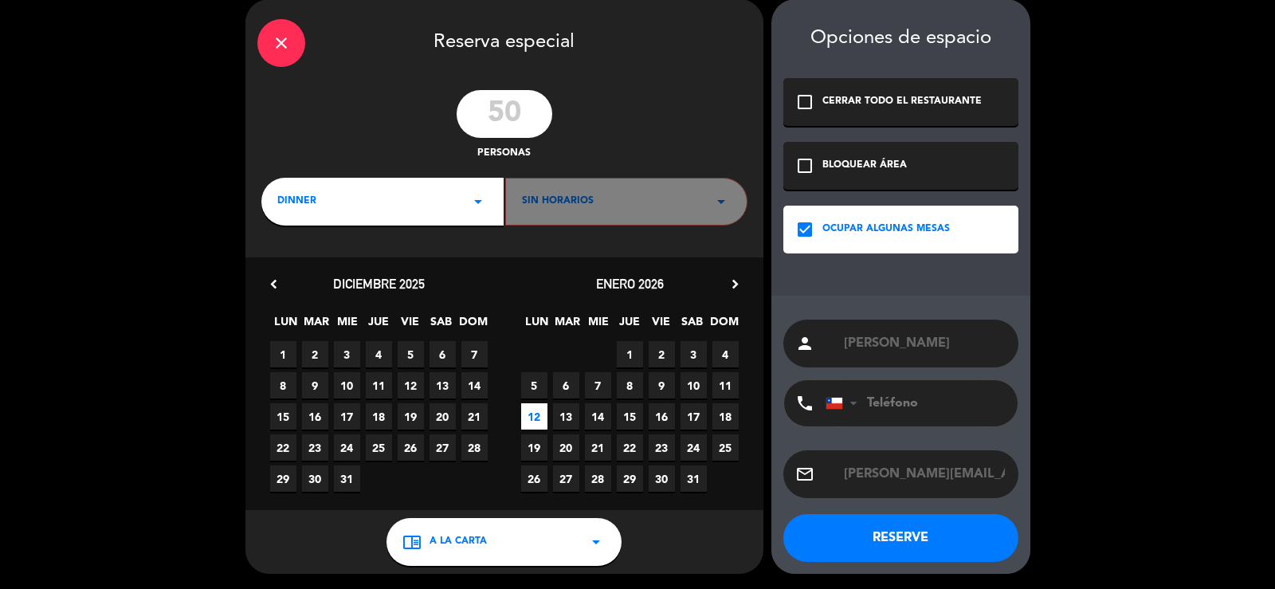
click at [926, 539] on button "RESERVE" at bounding box center [900, 538] width 235 height 48
click at [561, 203] on span "Sin horarios" at bounding box center [558, 202] width 72 height 16
click at [689, 215] on div "Sin horarios arrow_drop_down" at bounding box center [626, 202] width 242 height 48
click at [723, 194] on icon "arrow_drop_down" at bounding box center [721, 201] width 19 height 19
click at [717, 198] on icon "arrow_drop_down" at bounding box center [721, 201] width 19 height 19
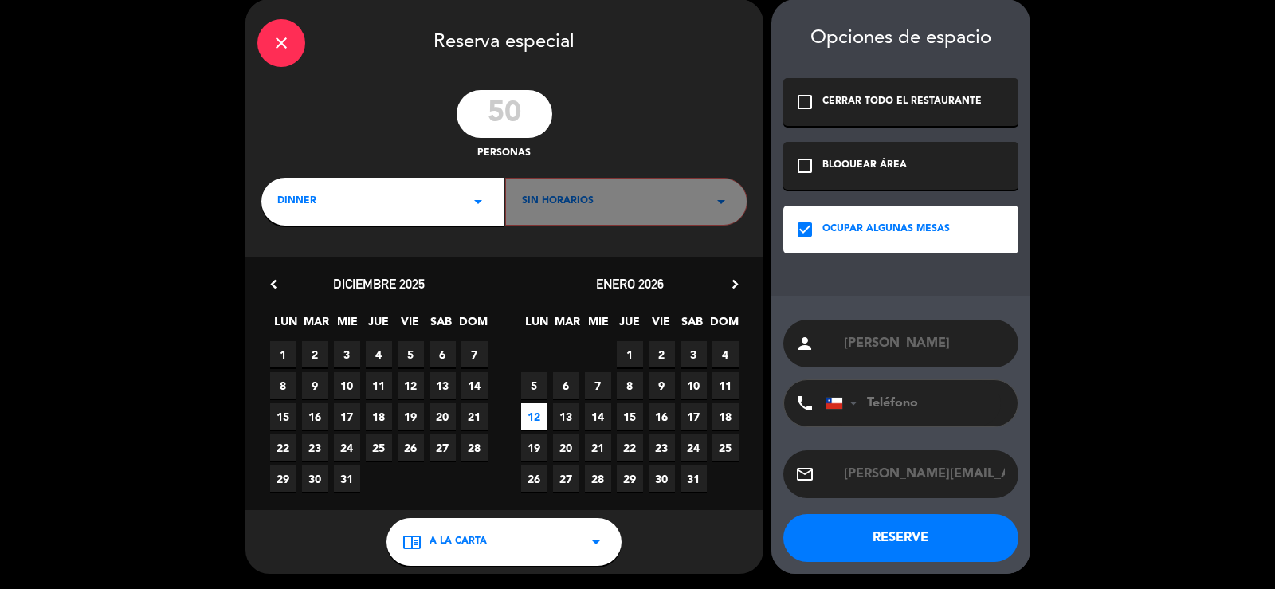
click at [717, 198] on icon "arrow_drop_down" at bounding box center [721, 201] width 19 height 19
click at [559, 207] on span "Sin horarios" at bounding box center [558, 202] width 72 height 16
click at [484, 200] on icon "arrow_drop_down" at bounding box center [478, 201] width 19 height 19
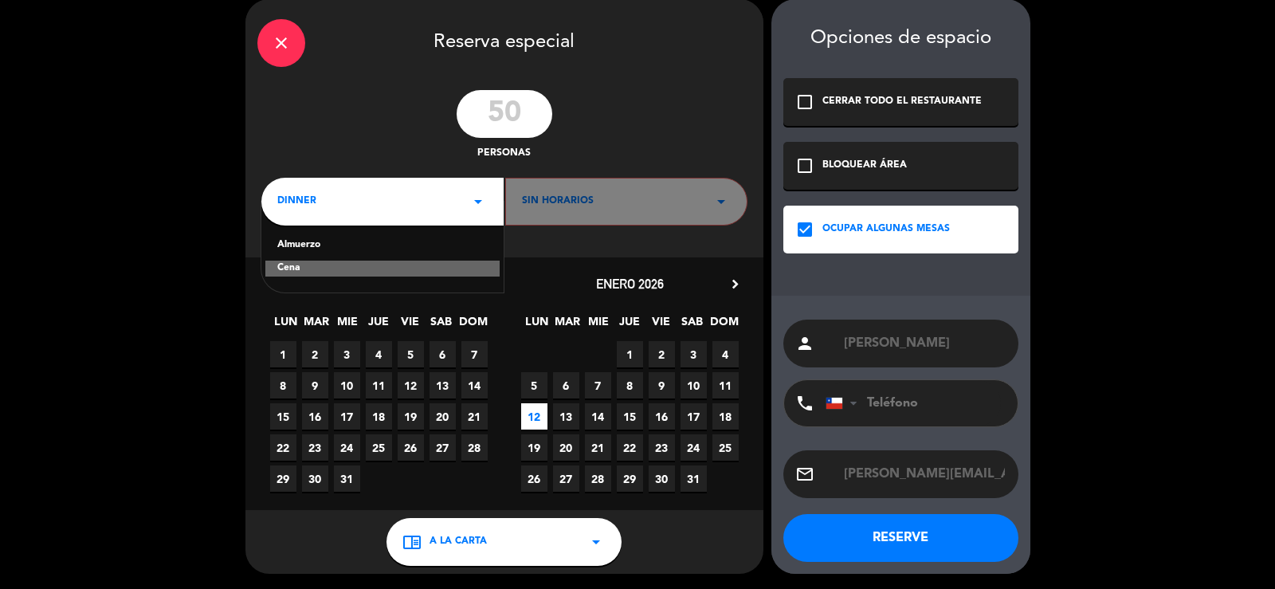
click at [387, 263] on div "Cena" at bounding box center [382, 269] width 234 height 16
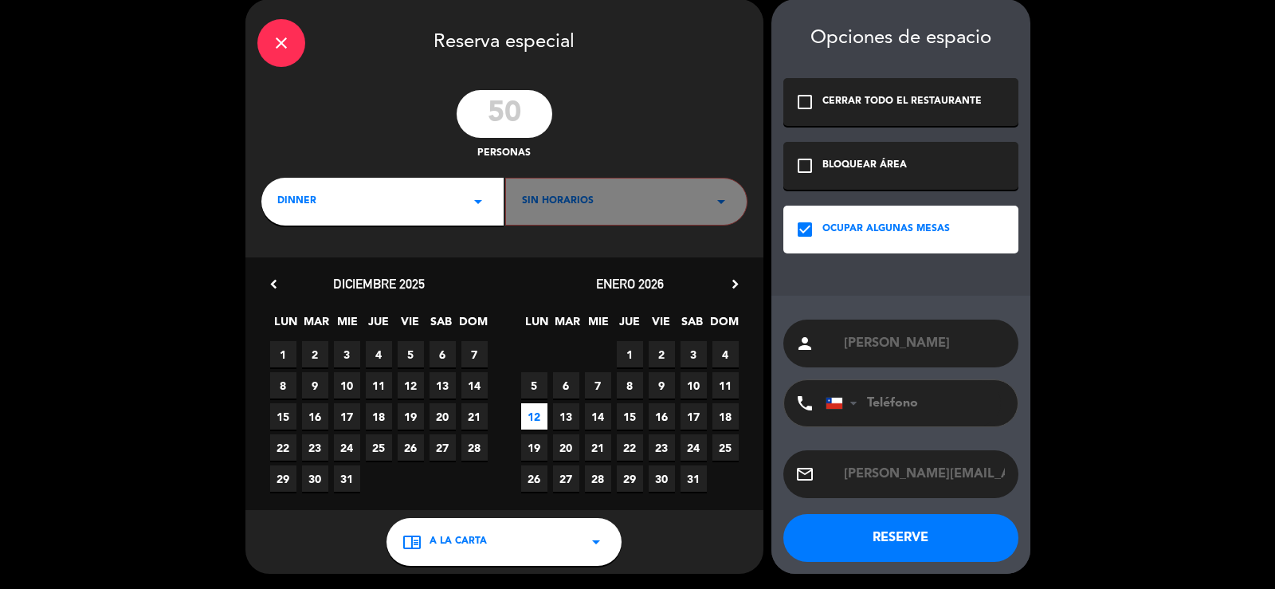
click at [595, 206] on div "Sin horarios arrow_drop_down" at bounding box center [626, 202] width 242 height 48
click at [536, 412] on span "12" at bounding box center [534, 416] width 26 height 26
click at [816, 171] on div "check_box_outline_blank BLOQUEAR ÁREA" at bounding box center [900, 166] width 235 height 48
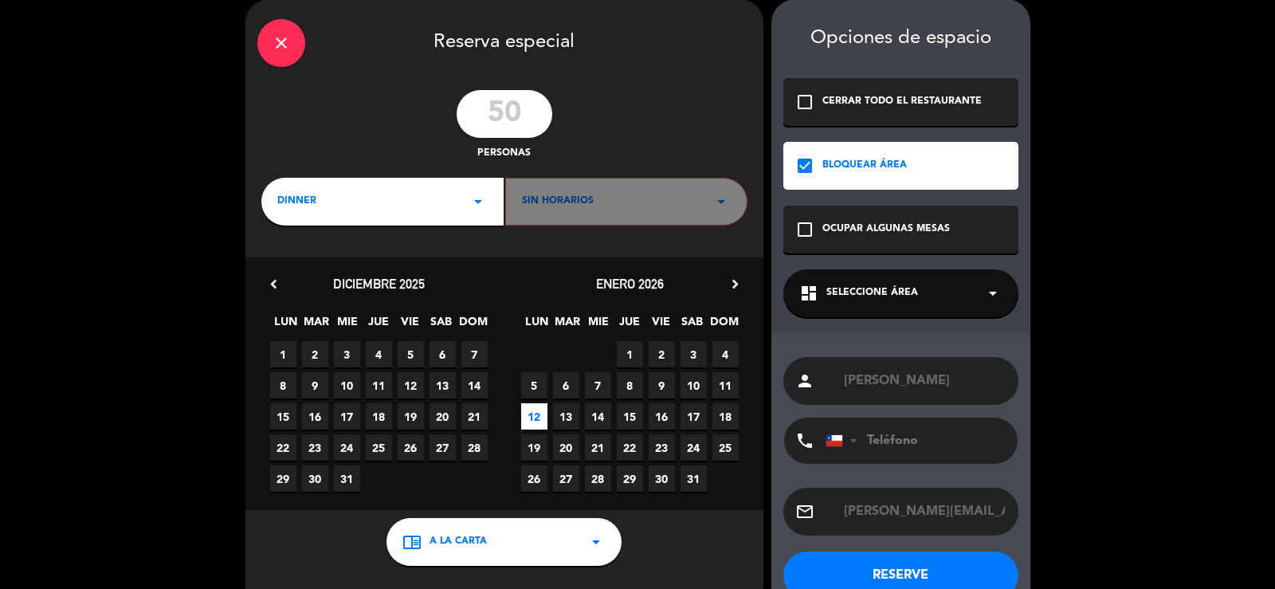
click at [829, 227] on div "OCUPAR ALGUNAS MESAS" at bounding box center [885, 230] width 127 height 16
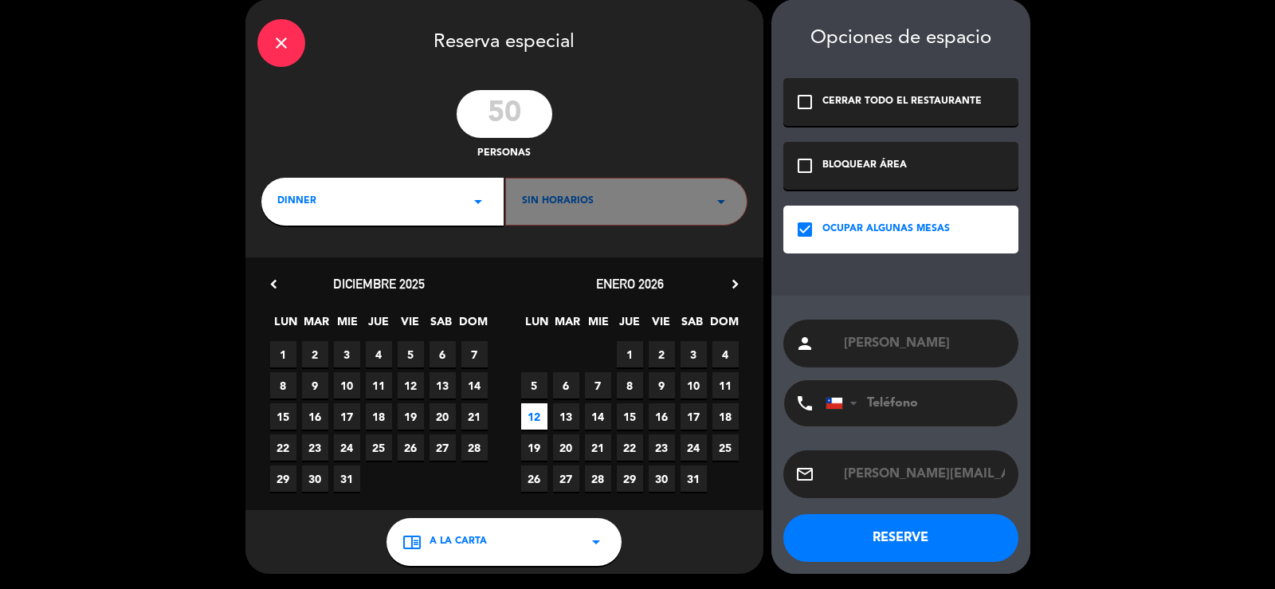
click at [833, 167] on div "BLOQUEAR ÁREA" at bounding box center [864, 166] width 84 height 16
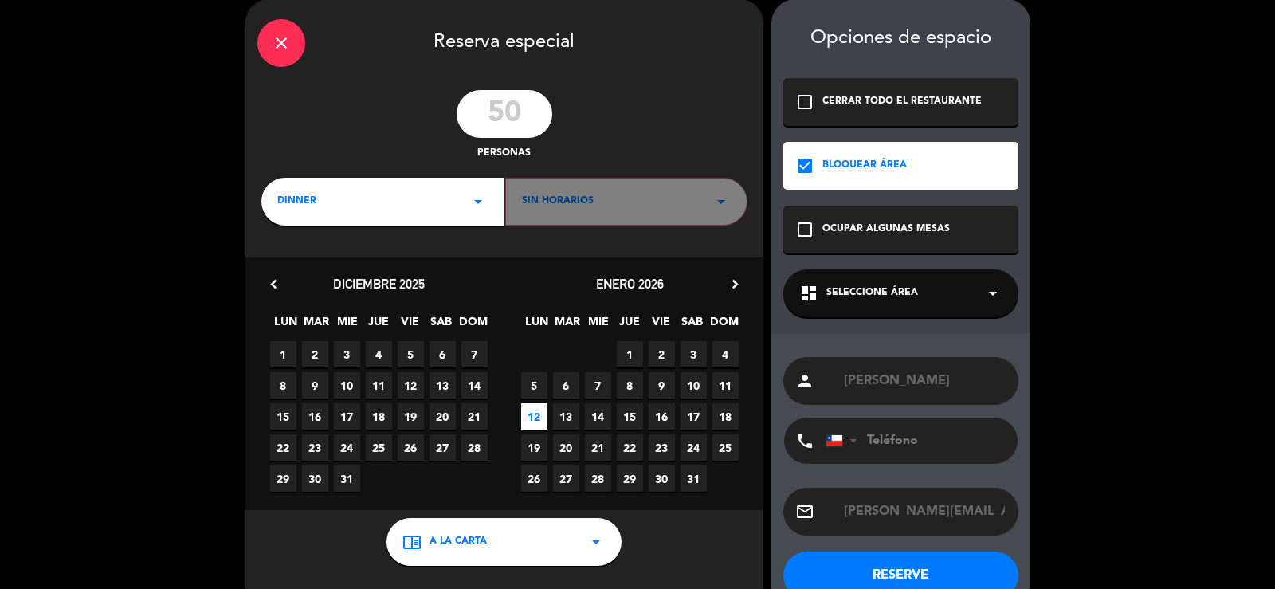
click at [837, 227] on div "OCUPAR ALGUNAS MESAS" at bounding box center [885, 230] width 127 height 16
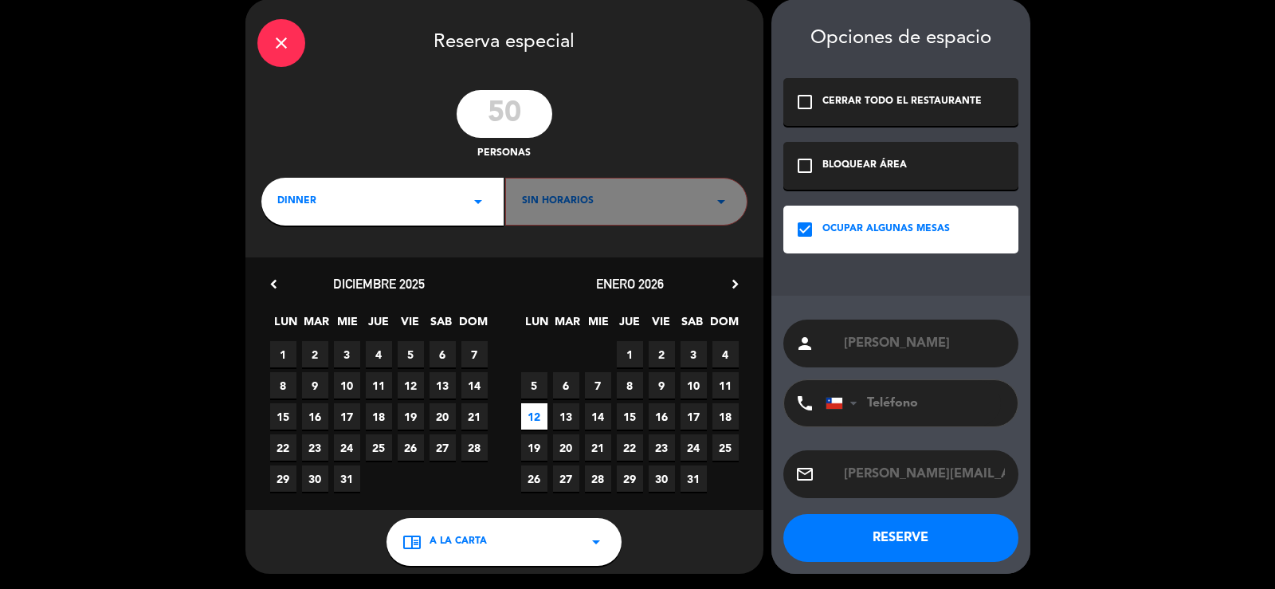
click at [900, 526] on button "RESERVE" at bounding box center [900, 538] width 235 height 48
click at [962, 540] on button "RESERVE" at bounding box center [900, 538] width 235 height 48
click at [541, 412] on span "12" at bounding box center [534, 416] width 26 height 26
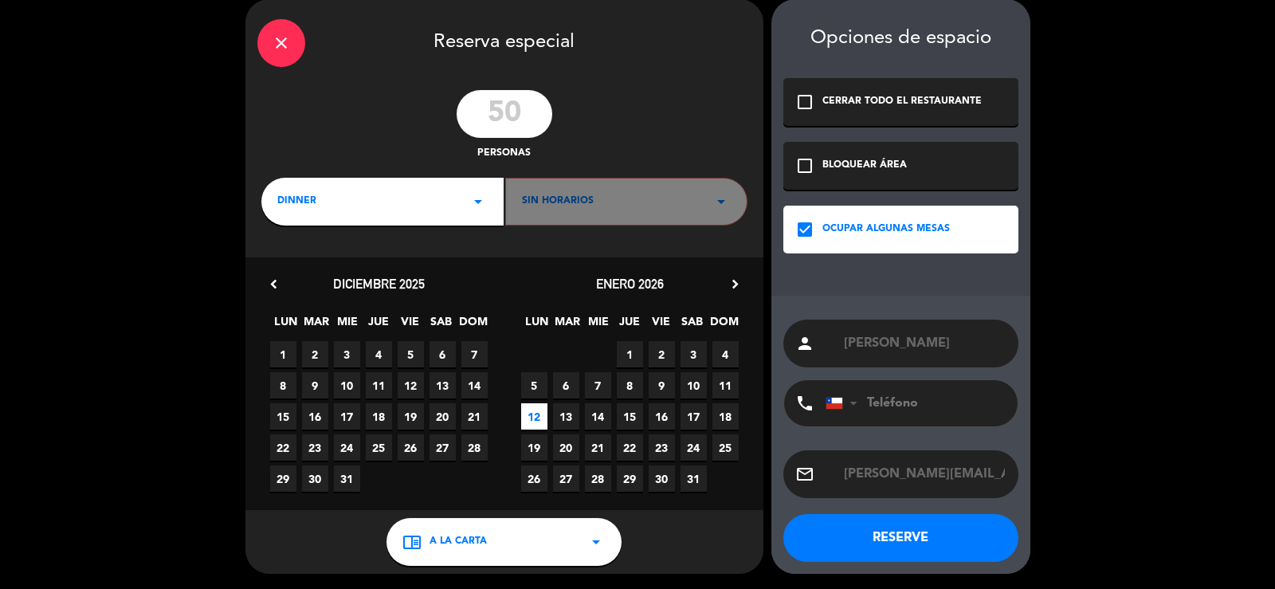
click at [912, 528] on button "RESERVE" at bounding box center [900, 538] width 235 height 48
click at [588, 192] on div "Sin horarios arrow_drop_down" at bounding box center [626, 202] width 242 height 48
click at [469, 200] on icon "arrow_drop_down" at bounding box center [478, 201] width 19 height 19
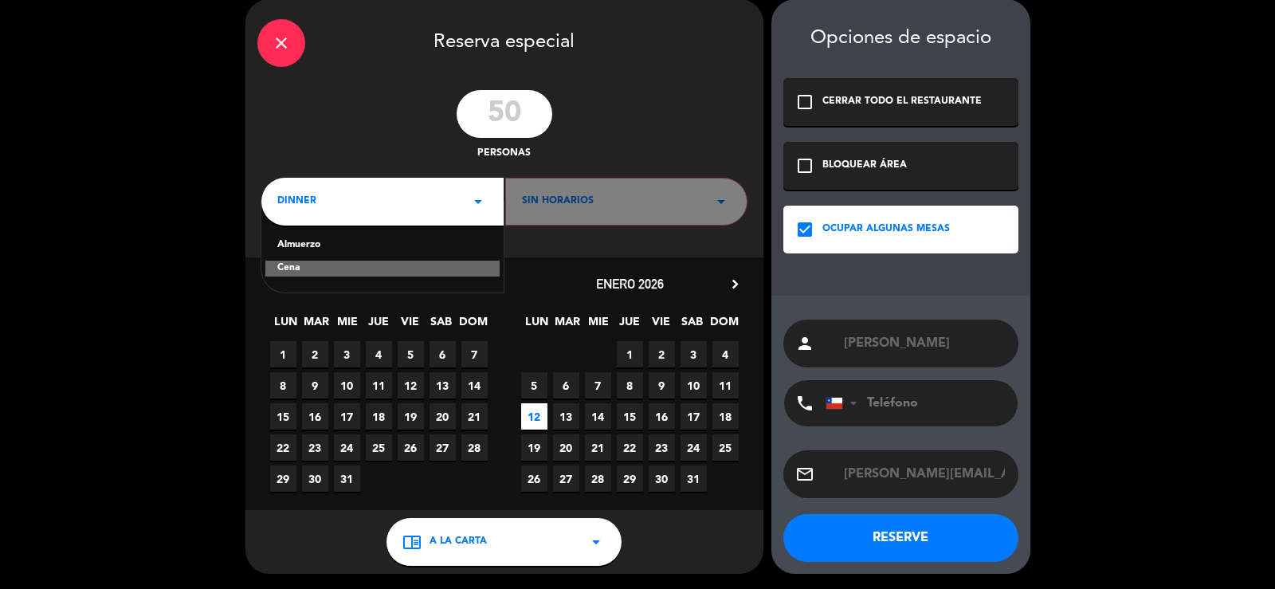
click at [394, 245] on div "Almuerzo" at bounding box center [382, 245] width 210 height 16
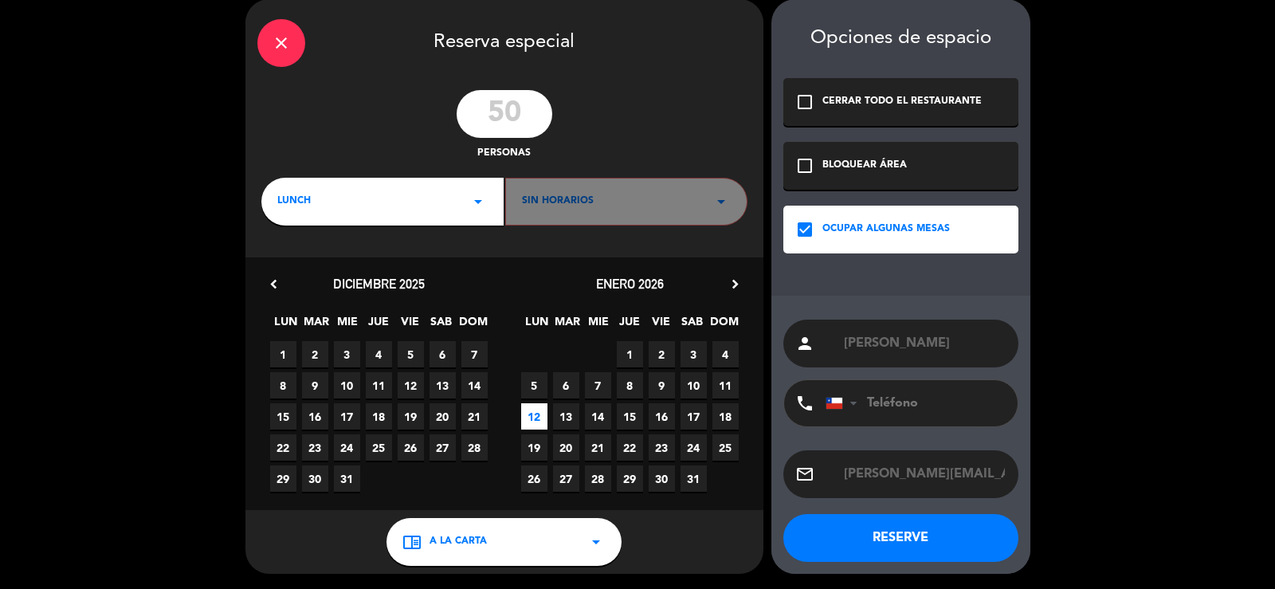
click at [482, 197] on icon "arrow_drop_down" at bounding box center [478, 201] width 19 height 19
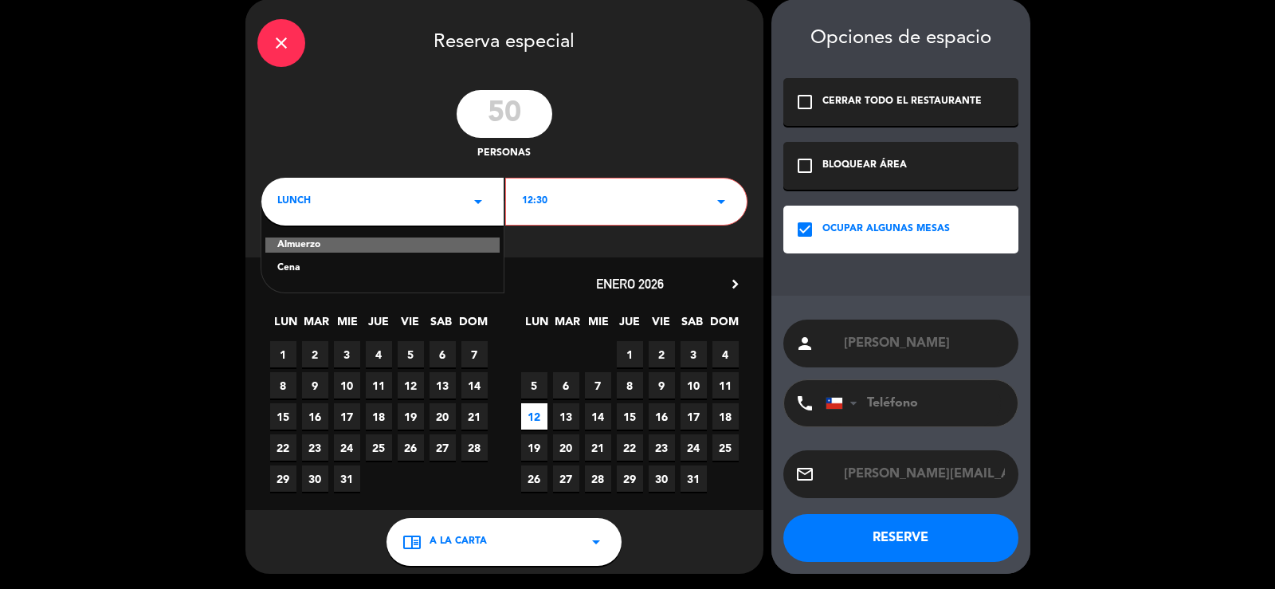
click at [418, 263] on div "Cena" at bounding box center [382, 269] width 210 height 16
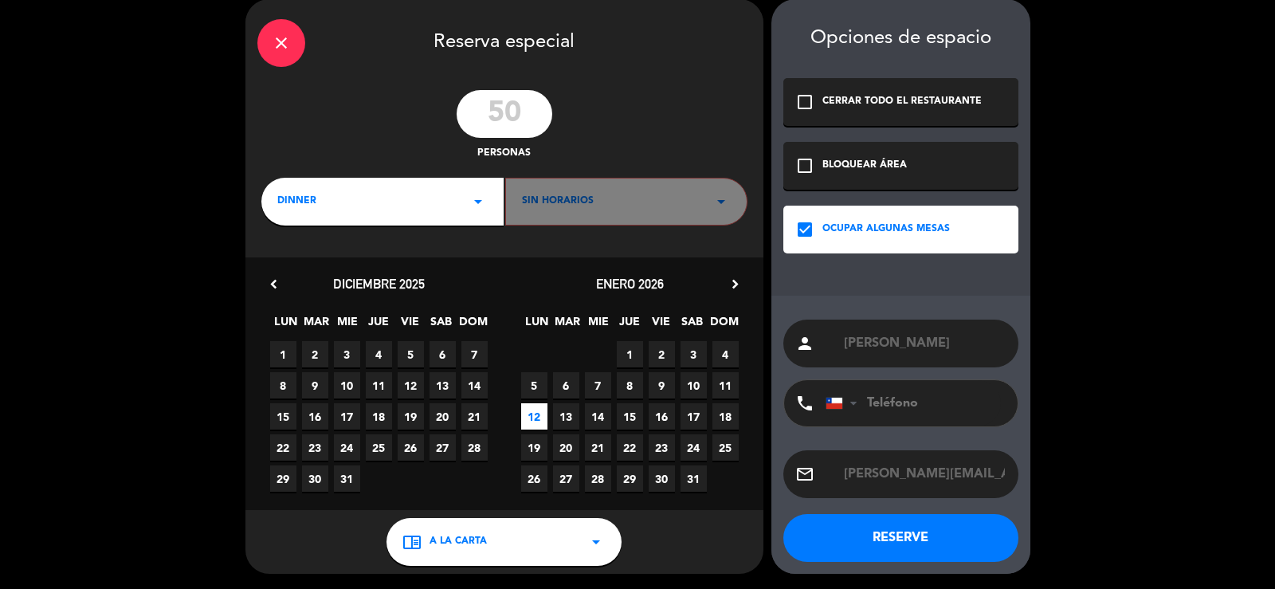
click at [943, 537] on button "RESERVE" at bounding box center [900, 538] width 235 height 48
click at [896, 543] on button "RESERVE" at bounding box center [900, 538] width 235 height 48
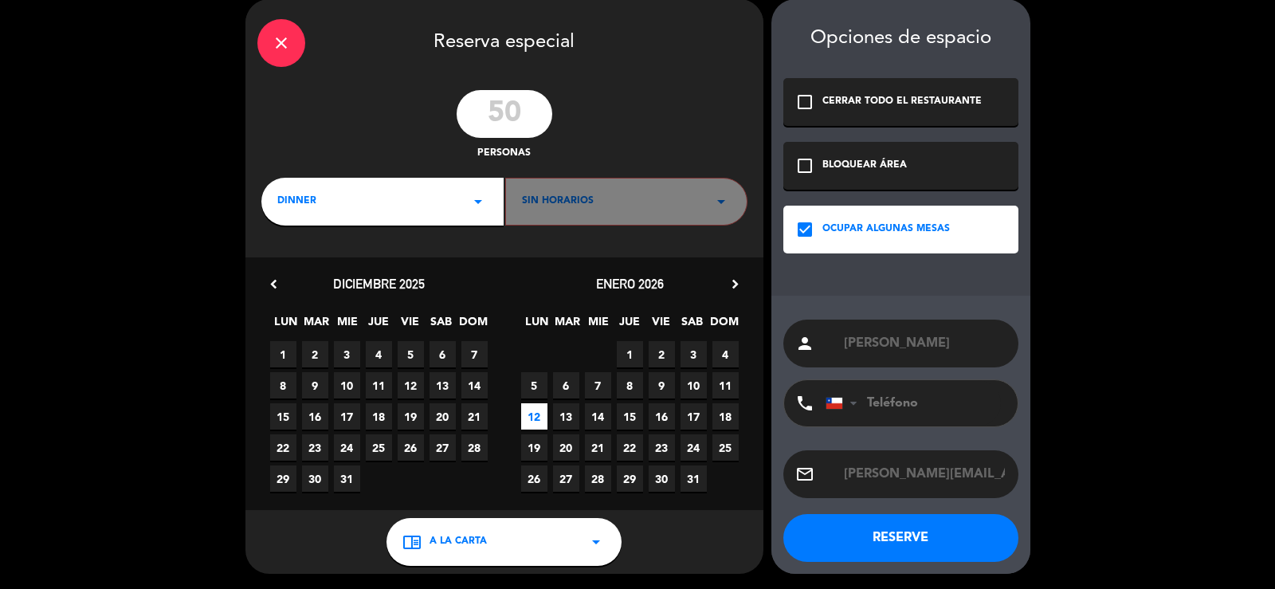
click at [896, 543] on button "RESERVE" at bounding box center [900, 538] width 235 height 48
click at [286, 41] on icon "close" at bounding box center [281, 42] width 19 height 19
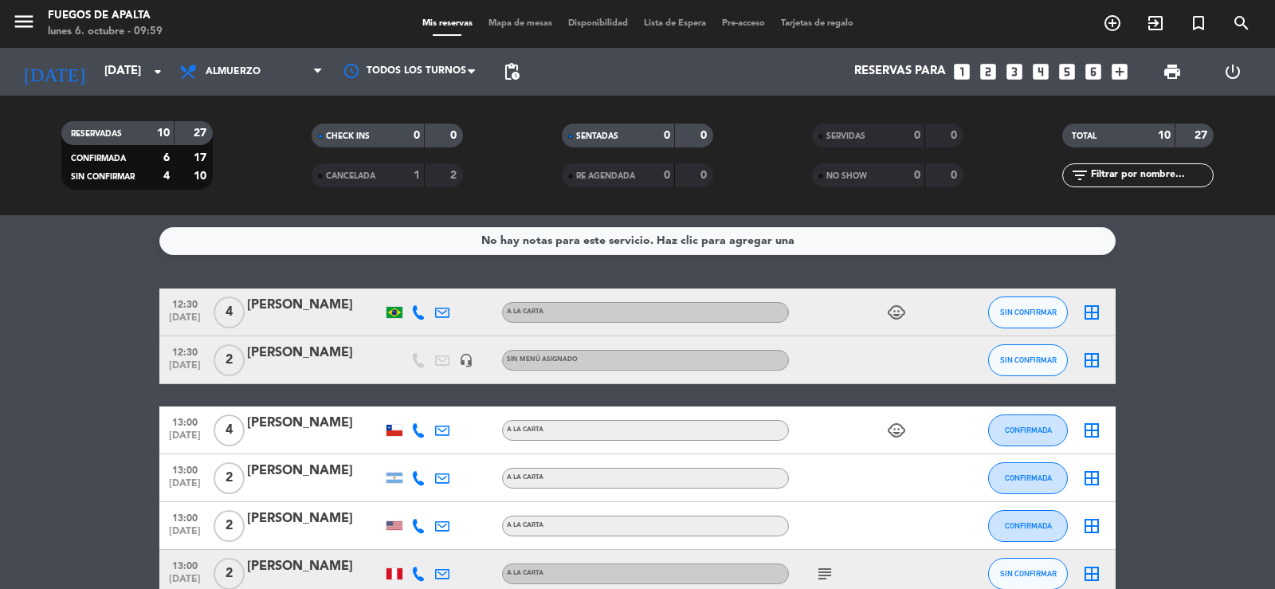
click at [1151, 272] on div "No hay notas para este servicio. Haz clic para agregar una 12:30 [DATE] 4 [PERS…" at bounding box center [637, 402] width 1275 height 374
